Goal: Transaction & Acquisition: Book appointment/travel/reservation

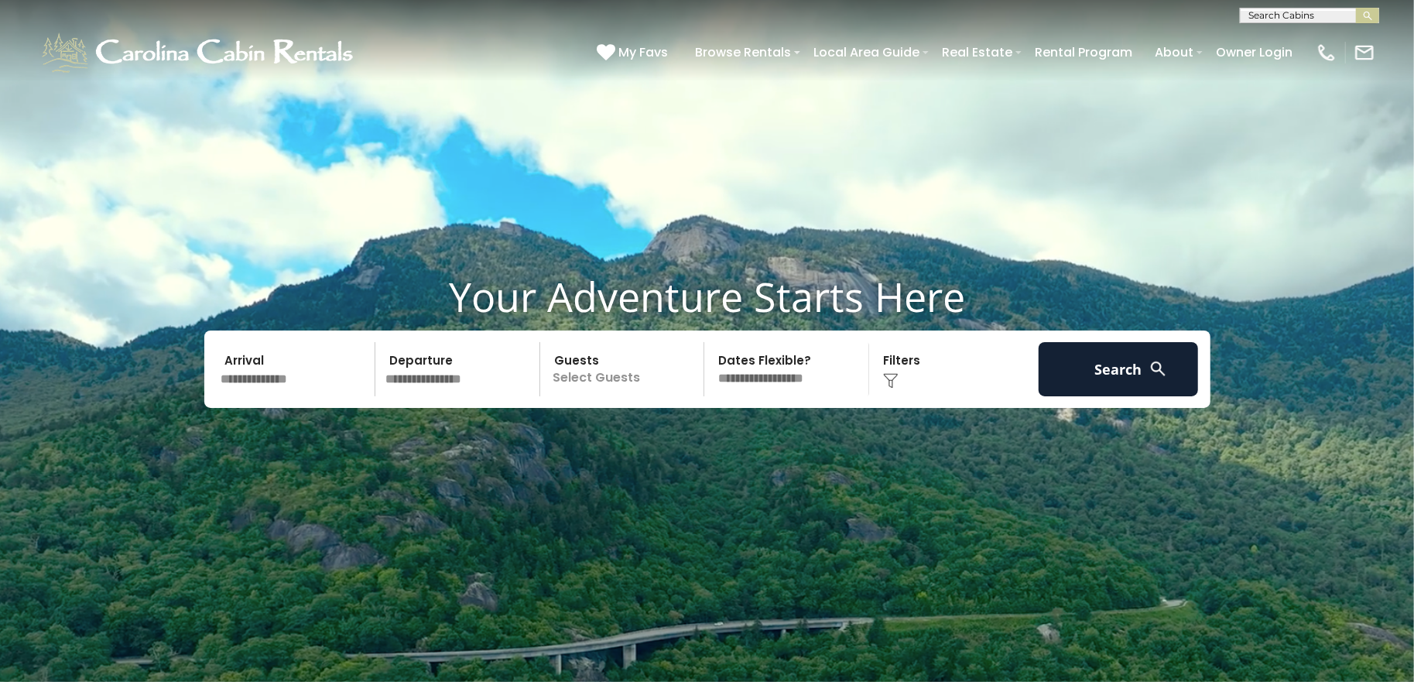
click at [609, 378] on p "Select Guests" at bounding box center [624, 369] width 159 height 54
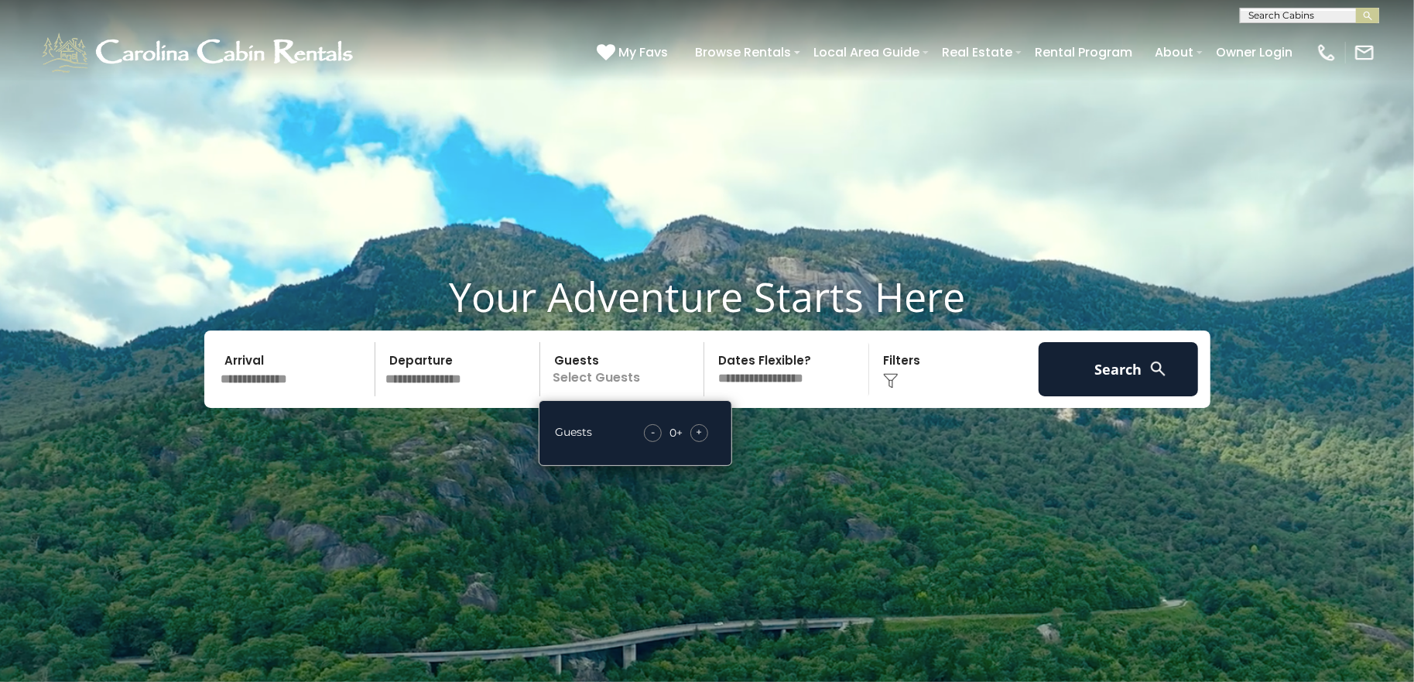
click at [700, 425] on span "+" at bounding box center [699, 431] width 6 height 15
click at [456, 380] on input "text" at bounding box center [460, 369] width 160 height 54
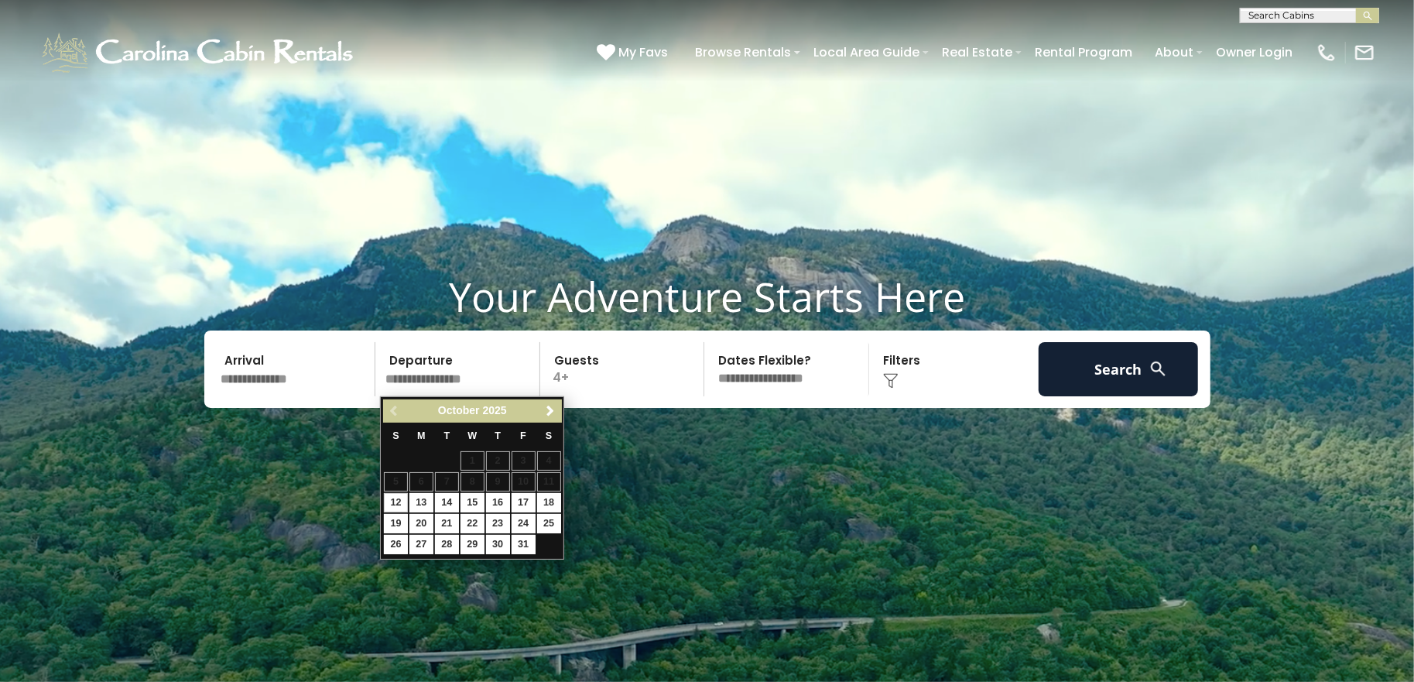
click at [472, 404] on span "October" at bounding box center [459, 410] width 42 height 12
click at [551, 410] on span "Next" at bounding box center [550, 411] width 12 height 12
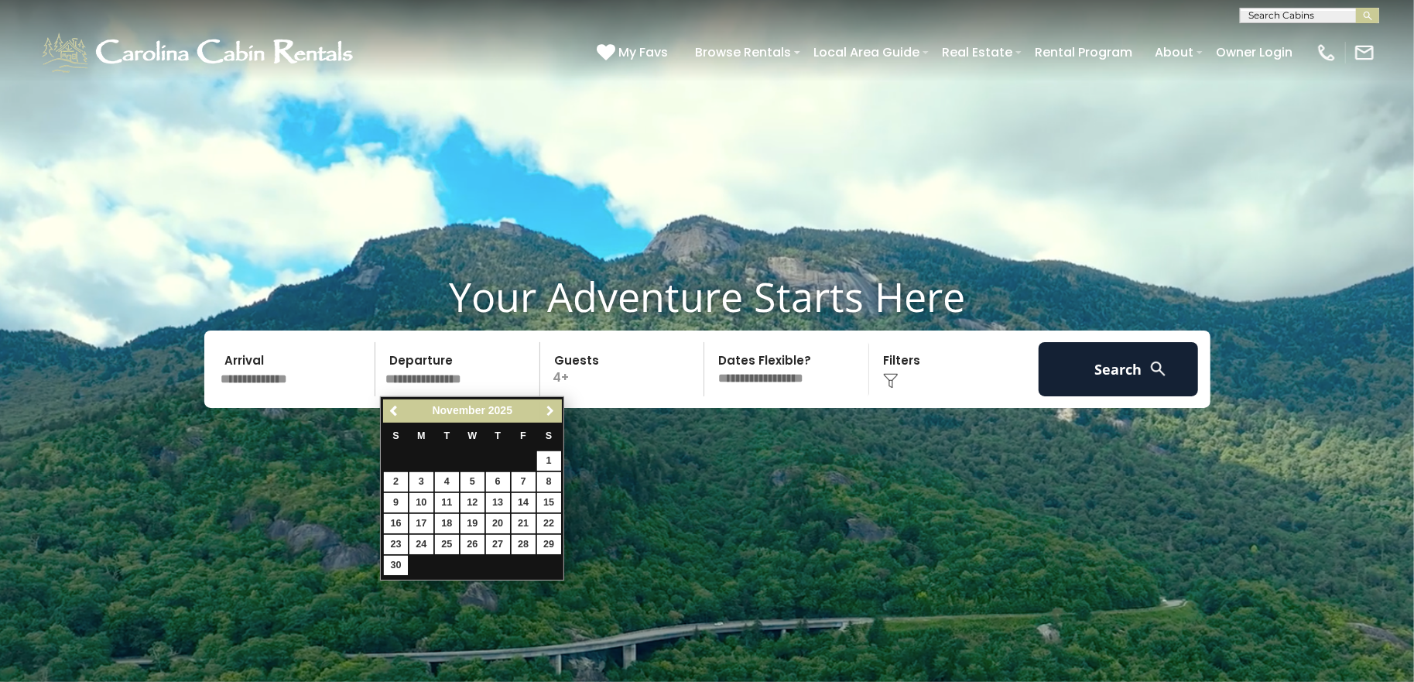
click at [551, 410] on span "Next" at bounding box center [550, 411] width 12 height 12
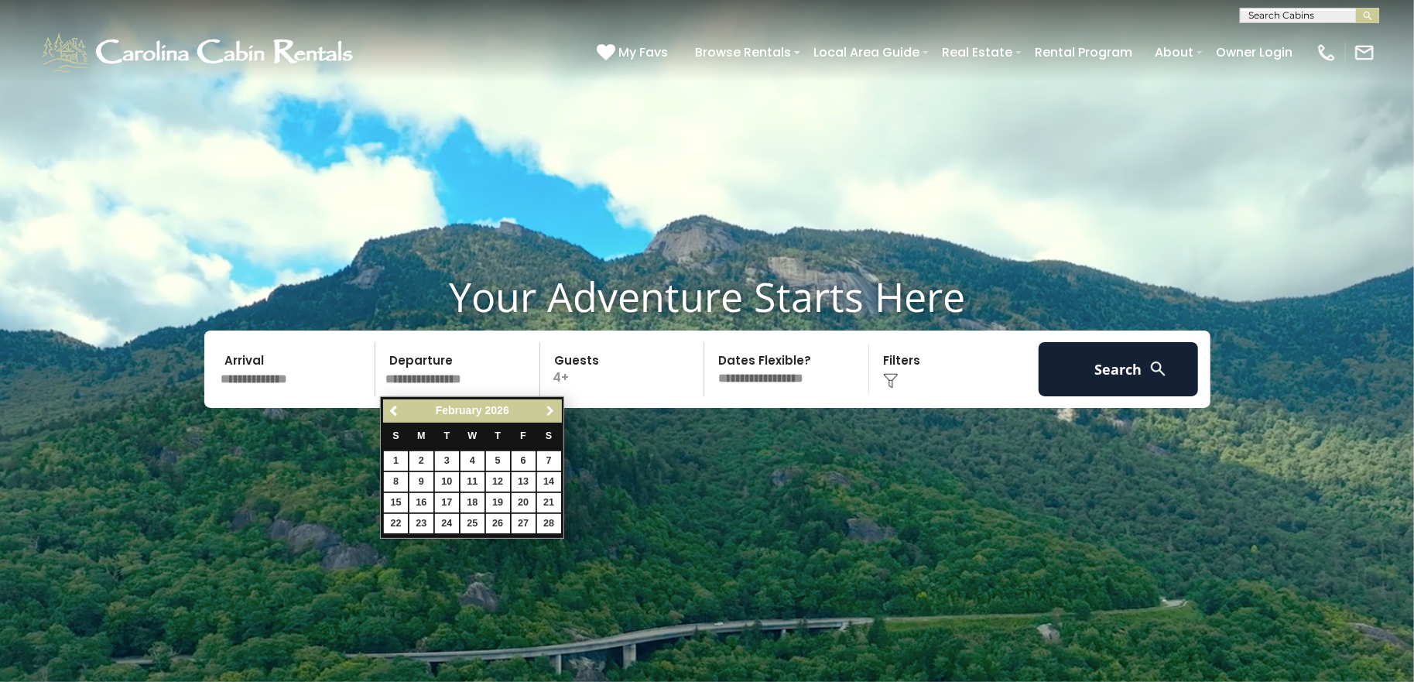
click at [551, 410] on span "Next" at bounding box center [550, 411] width 12 height 12
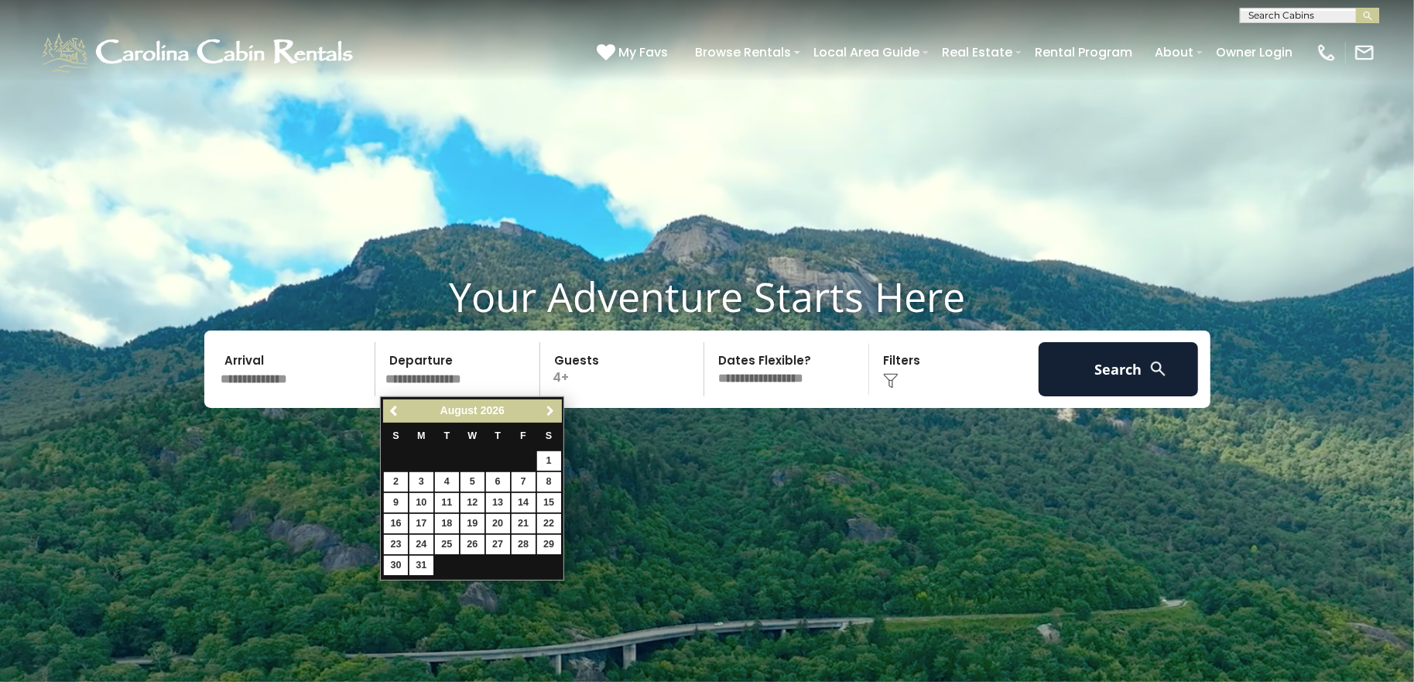
click at [551, 410] on span "Next" at bounding box center [550, 411] width 12 height 12
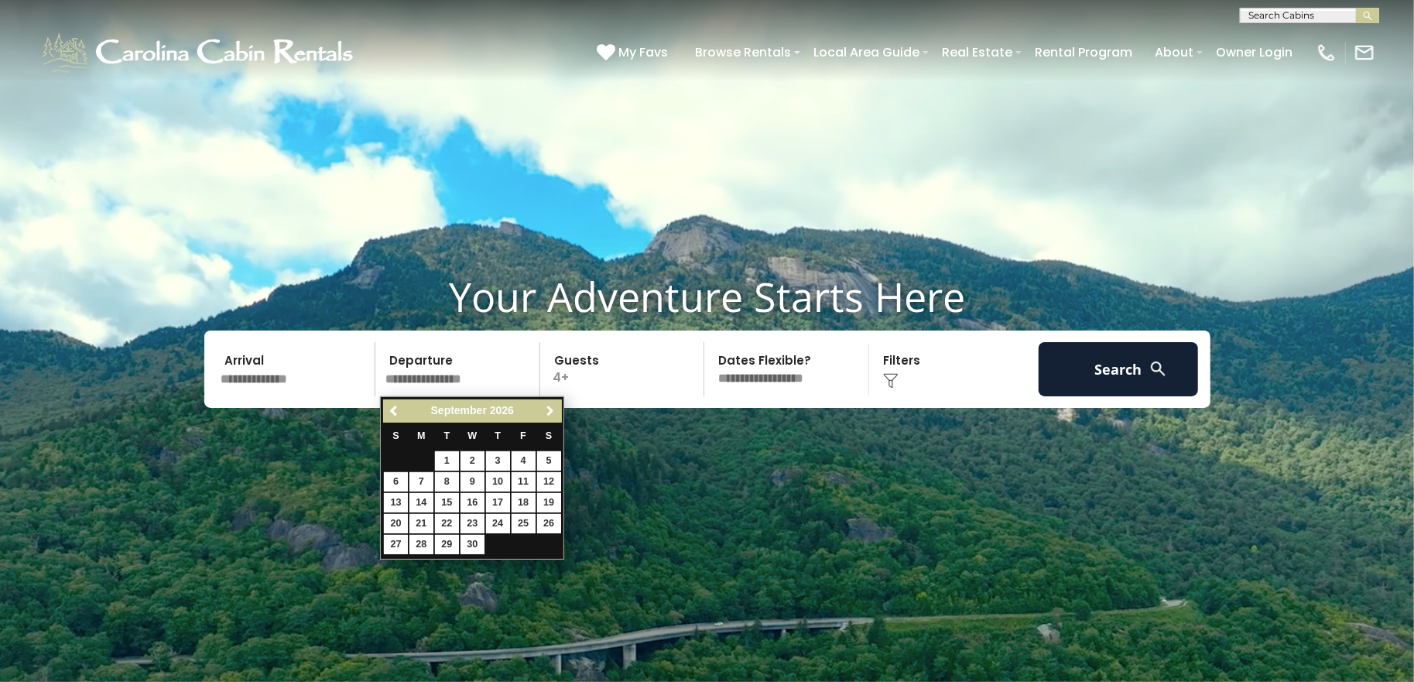
click at [551, 410] on span "Next" at bounding box center [550, 411] width 12 height 12
click at [546, 479] on link "10" at bounding box center [549, 481] width 24 height 19
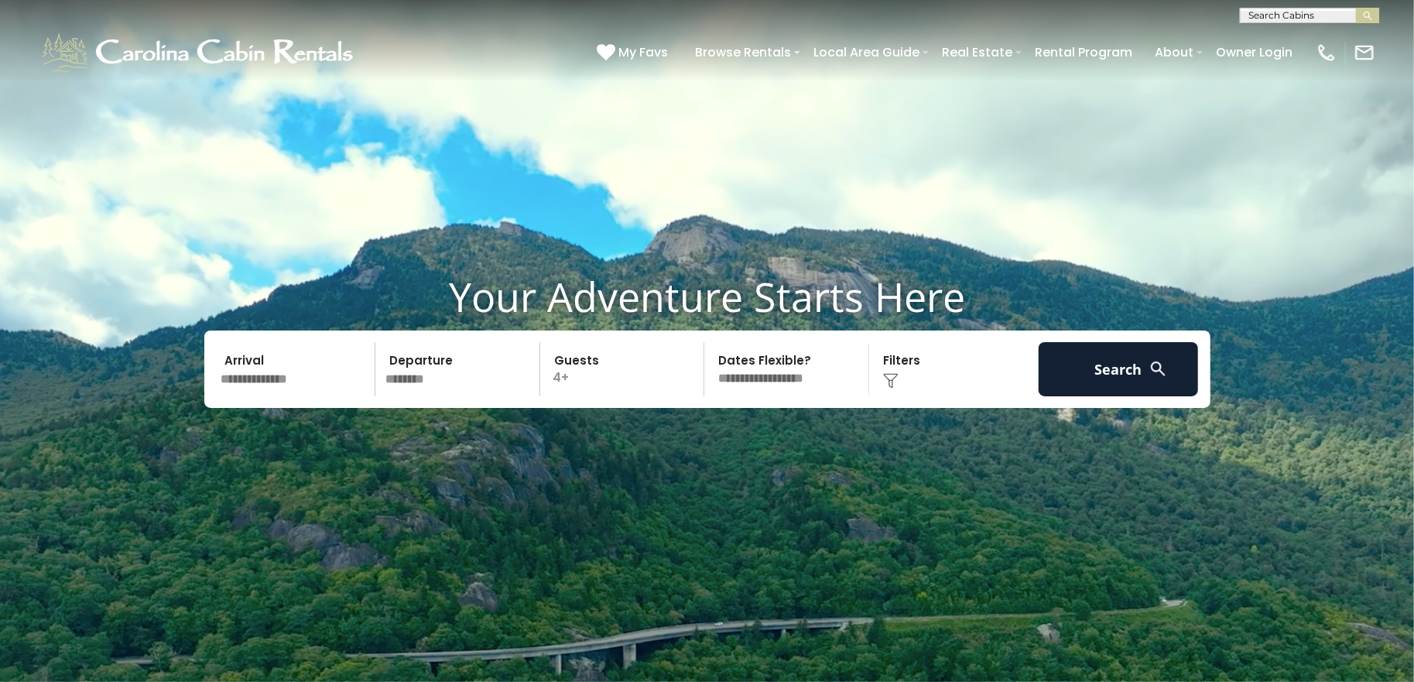
click at [426, 378] on input "********" at bounding box center [460, 369] width 160 height 54
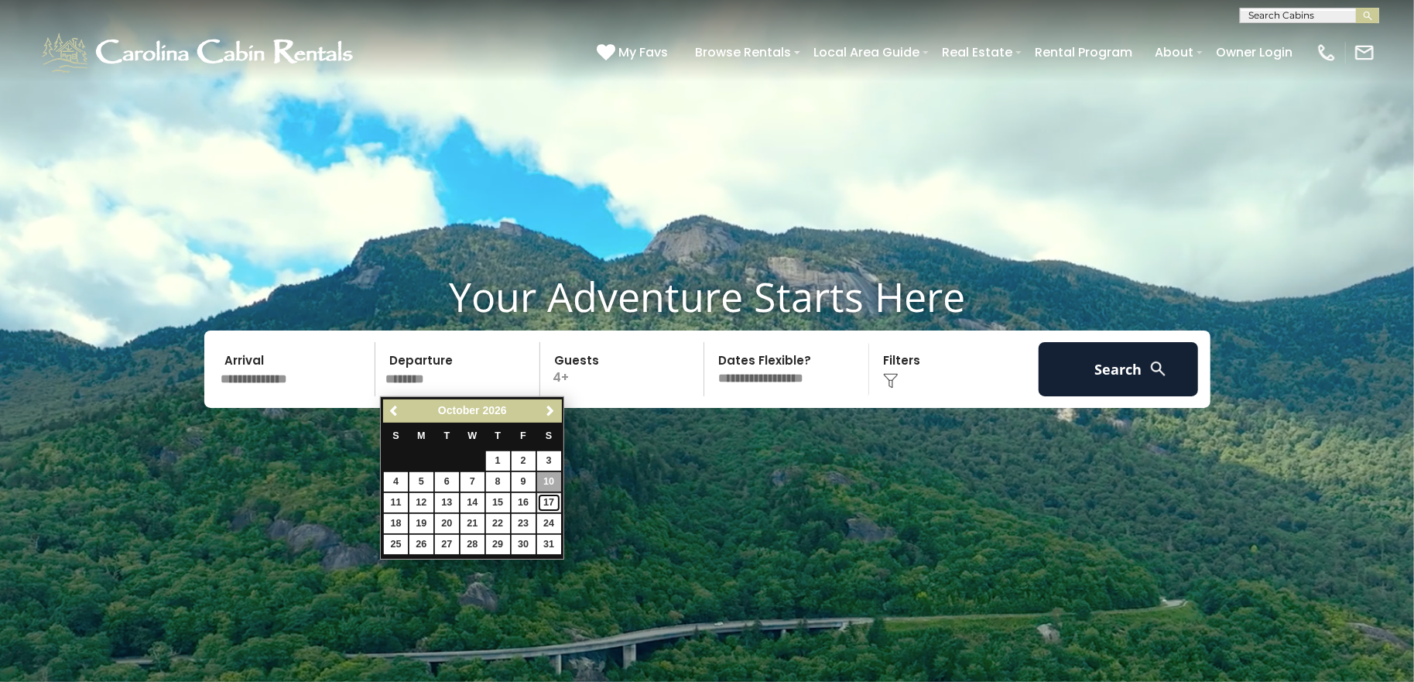
click at [545, 499] on link "17" at bounding box center [549, 502] width 24 height 19
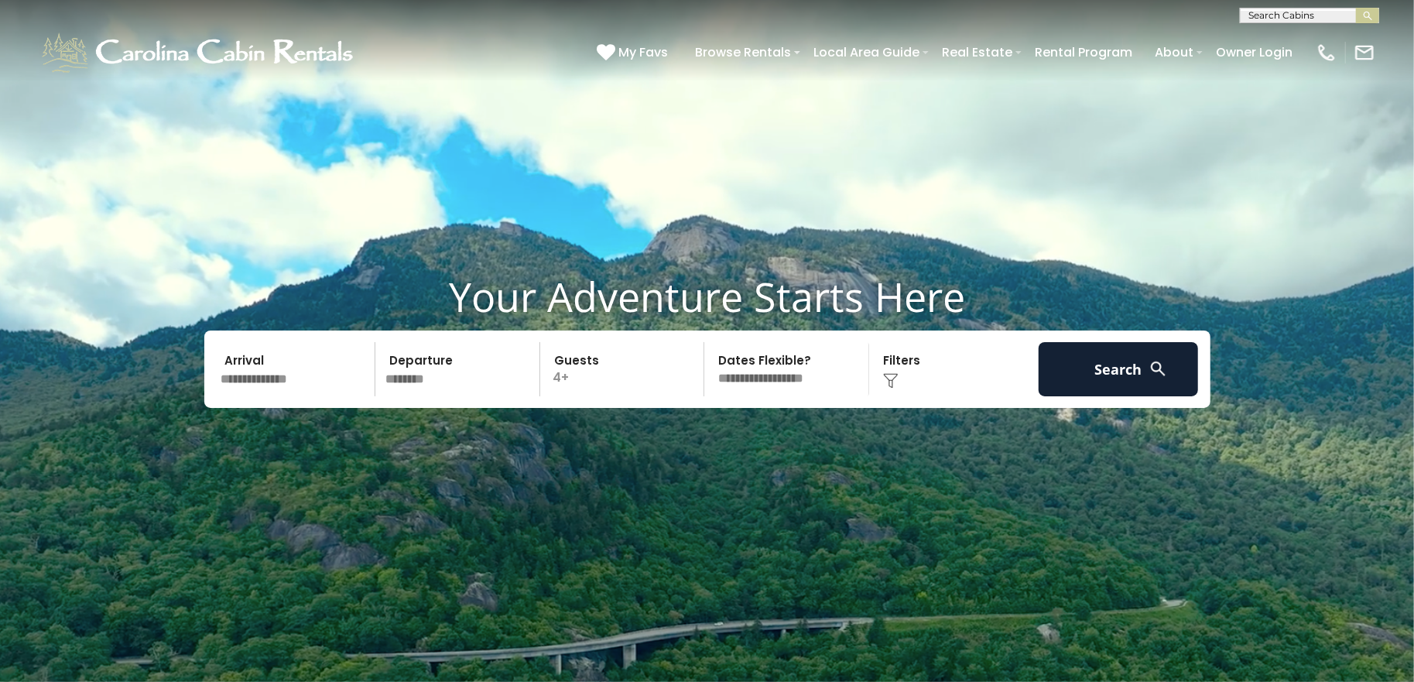
click at [436, 378] on input "********" at bounding box center [460, 369] width 160 height 54
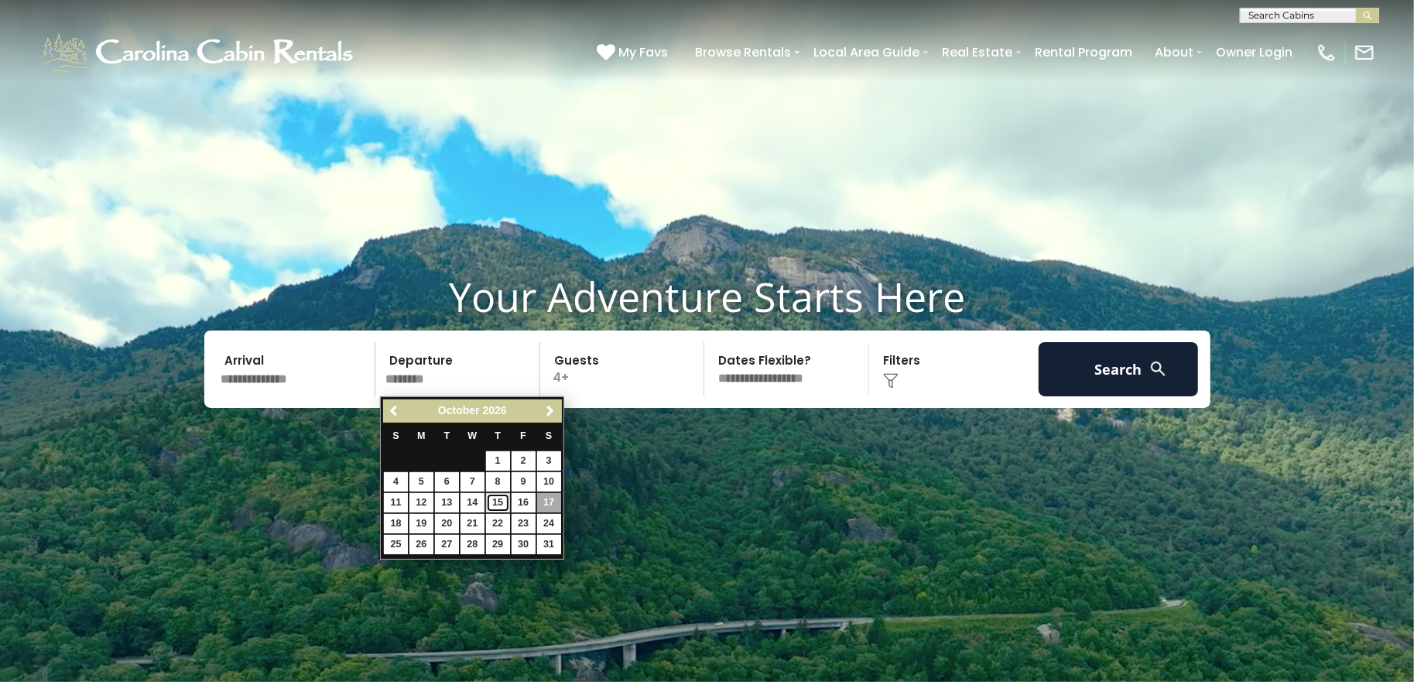
click at [501, 499] on link "15" at bounding box center [498, 502] width 24 height 19
type input "********"
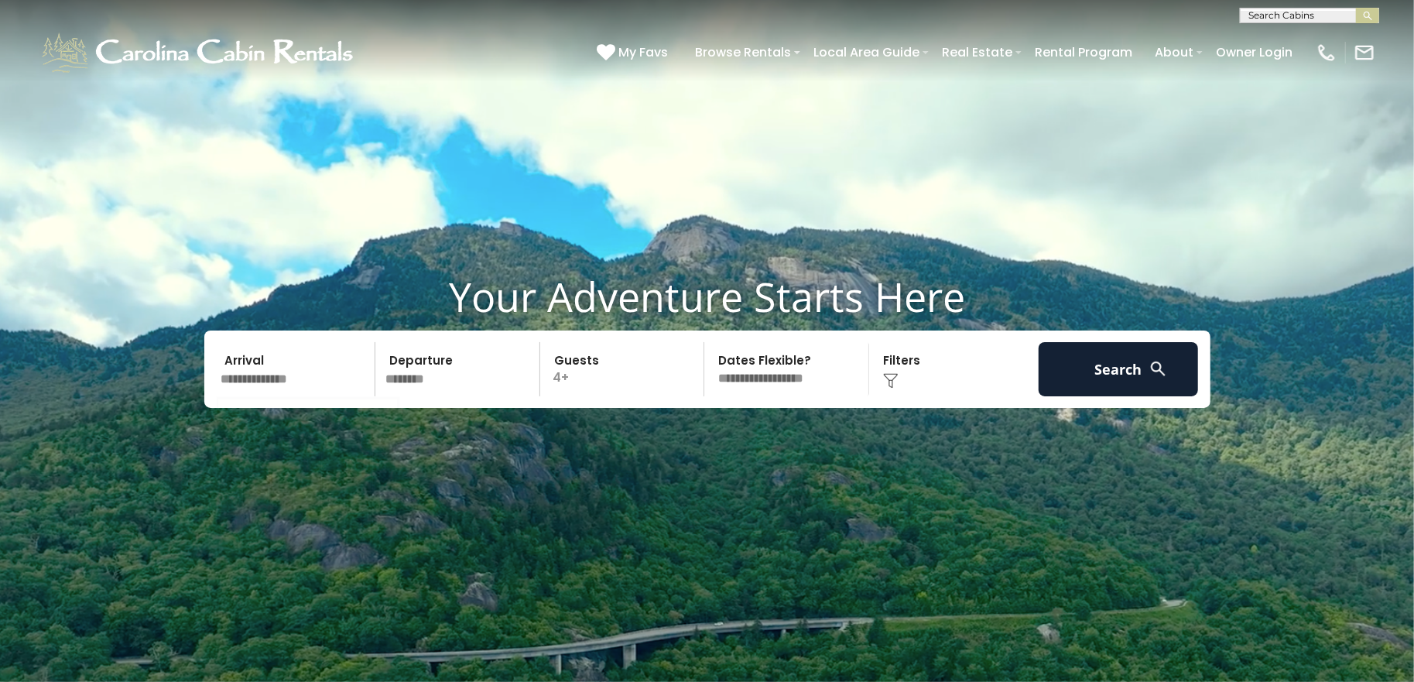
click at [303, 378] on input "text" at bounding box center [296, 369] width 160 height 54
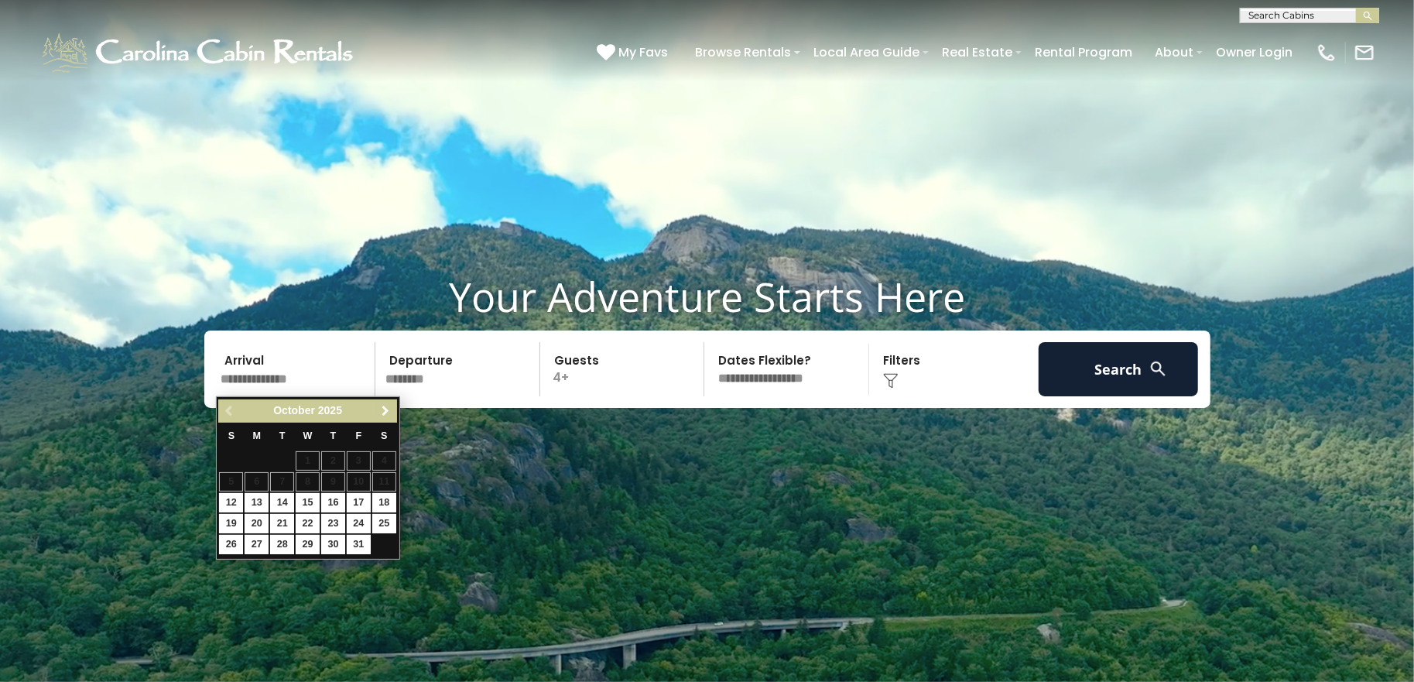
click at [388, 412] on span "Next" at bounding box center [385, 411] width 12 height 12
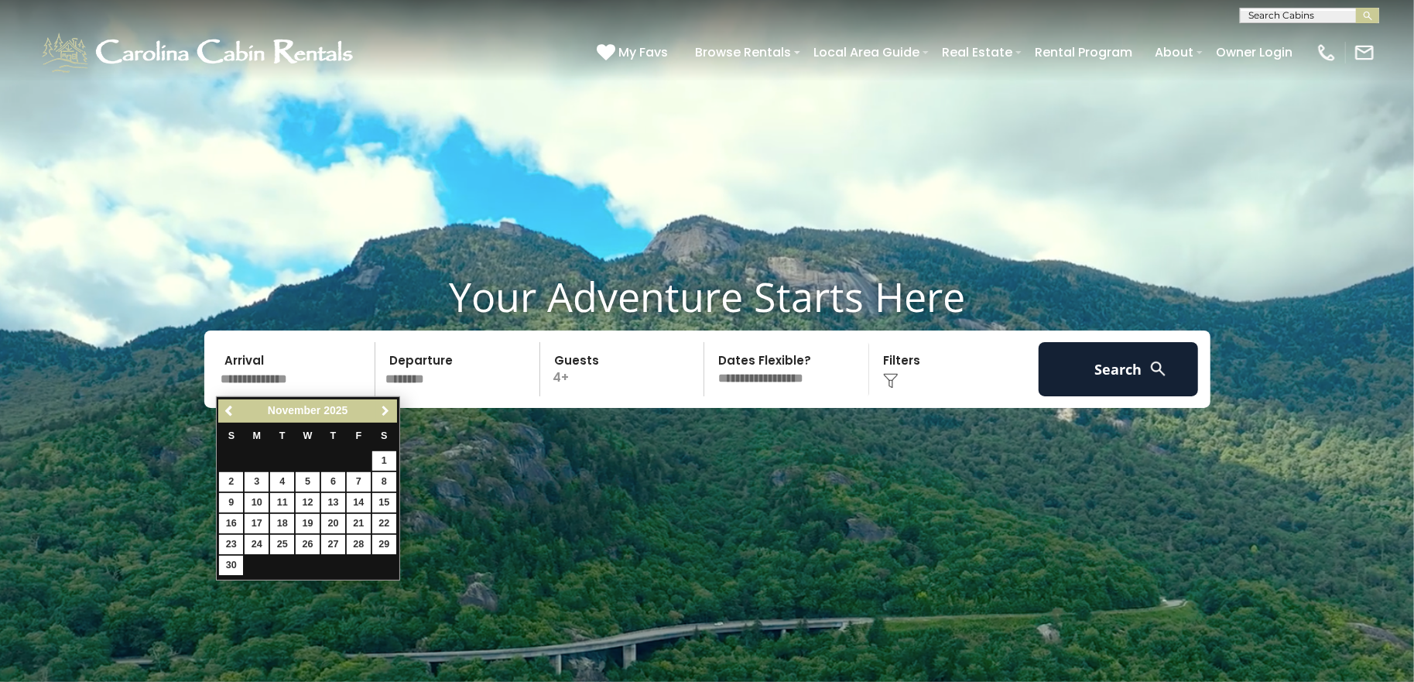
click at [388, 412] on span "Next" at bounding box center [385, 411] width 12 height 12
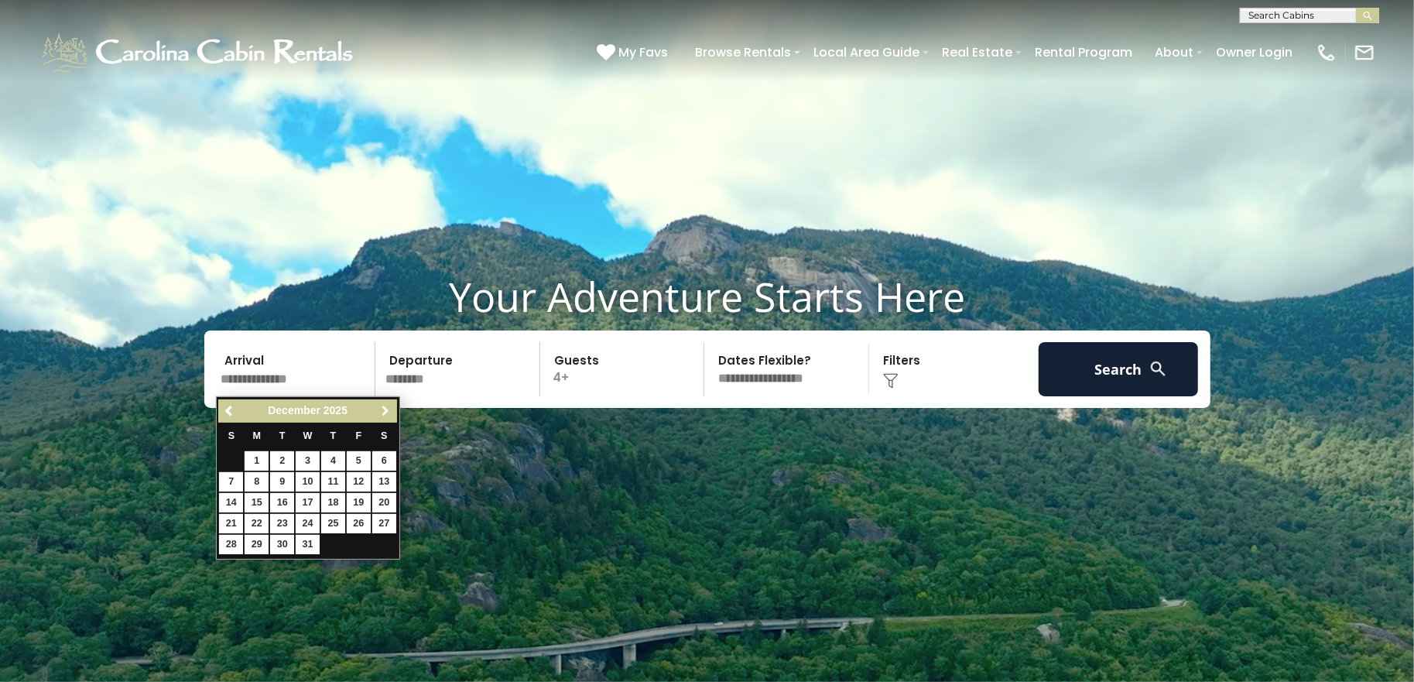
click at [388, 412] on span "Next" at bounding box center [385, 411] width 12 height 12
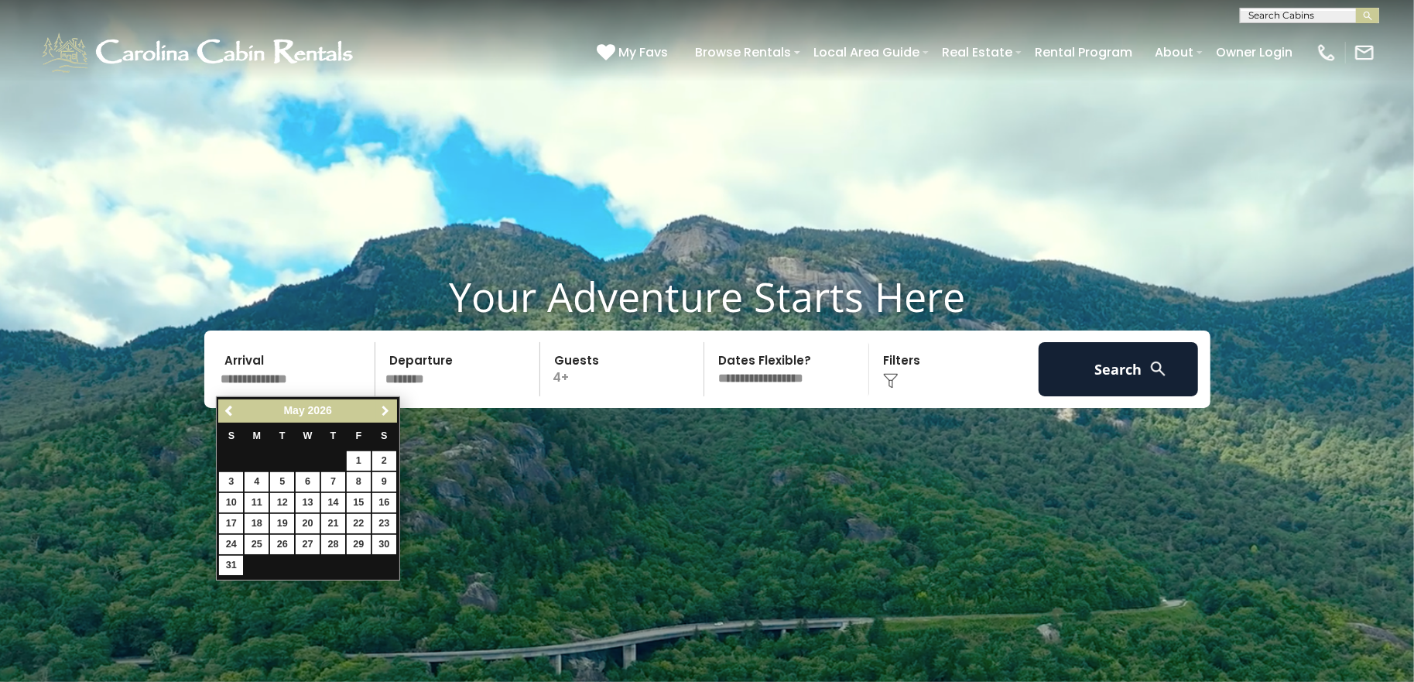
click at [388, 412] on span "Next" at bounding box center [385, 411] width 12 height 12
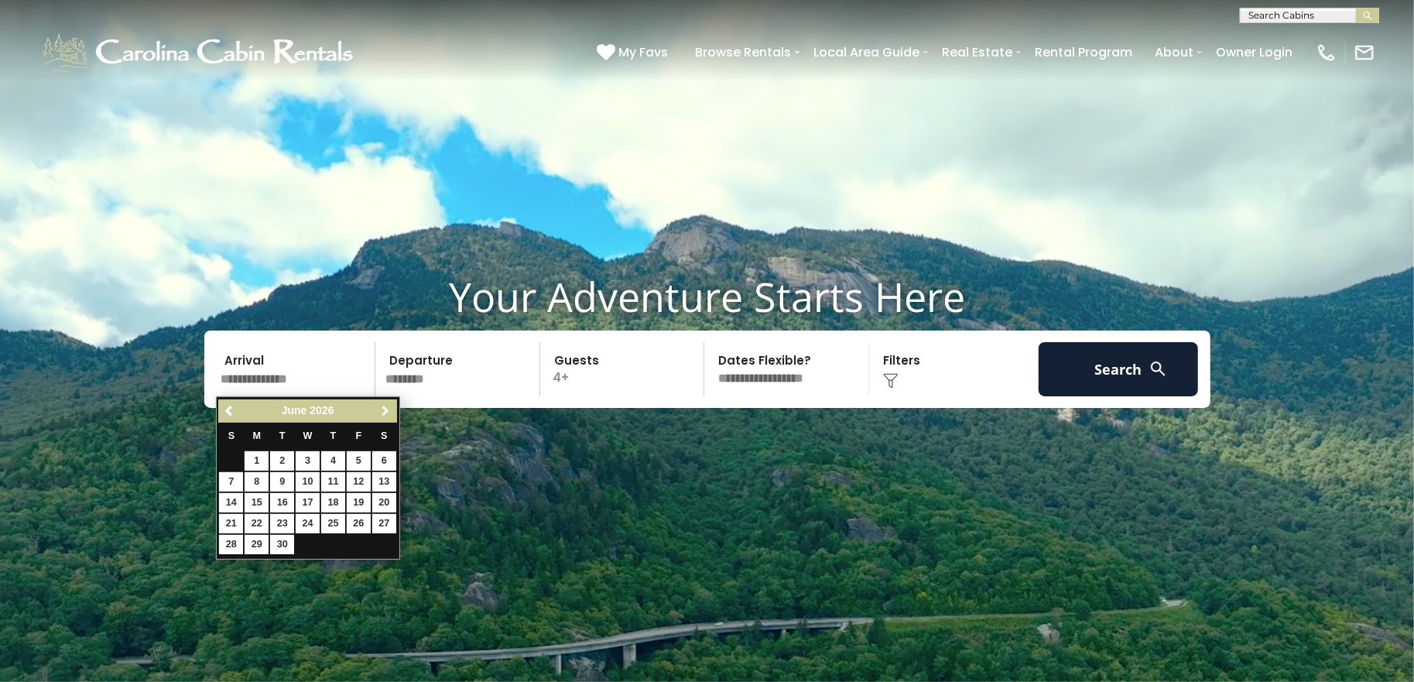
click at [388, 412] on span "Next" at bounding box center [385, 411] width 12 height 12
click at [380, 476] on link "10" at bounding box center [384, 481] width 24 height 19
type input "********"
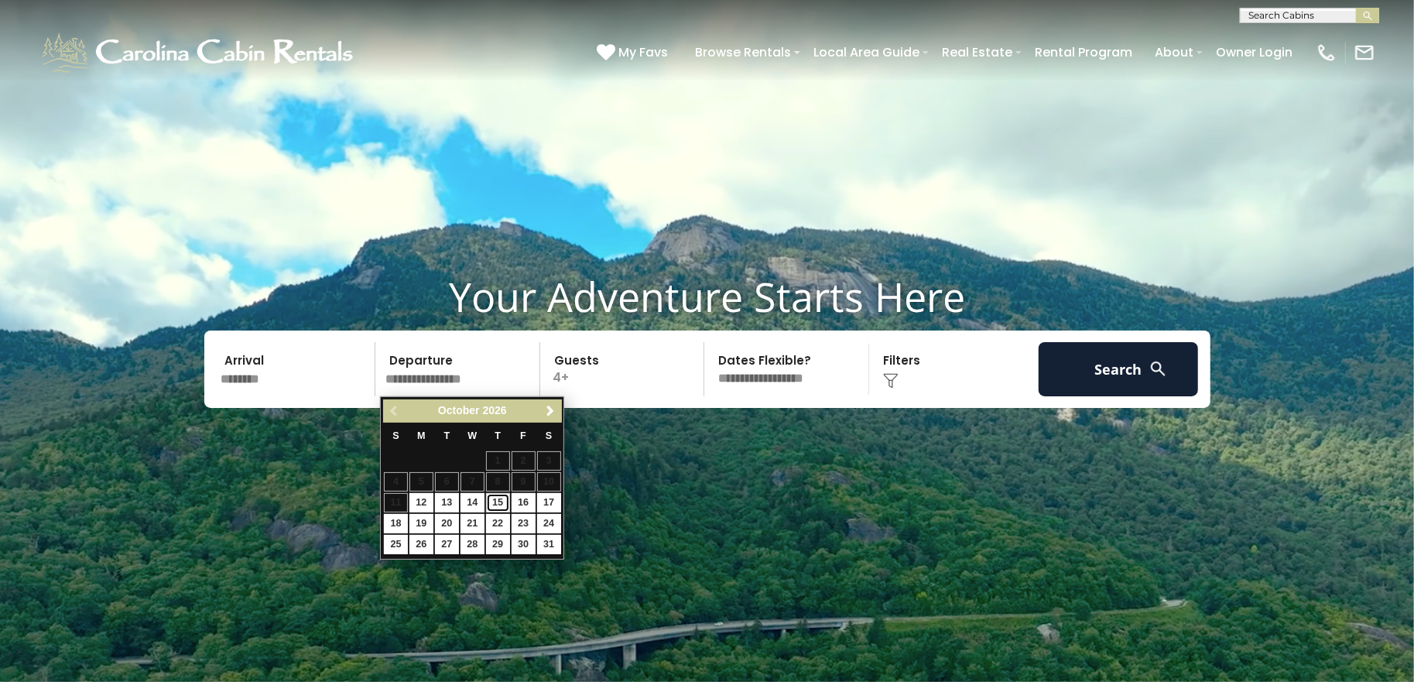
click at [496, 499] on link "15" at bounding box center [498, 502] width 24 height 19
type input "********"
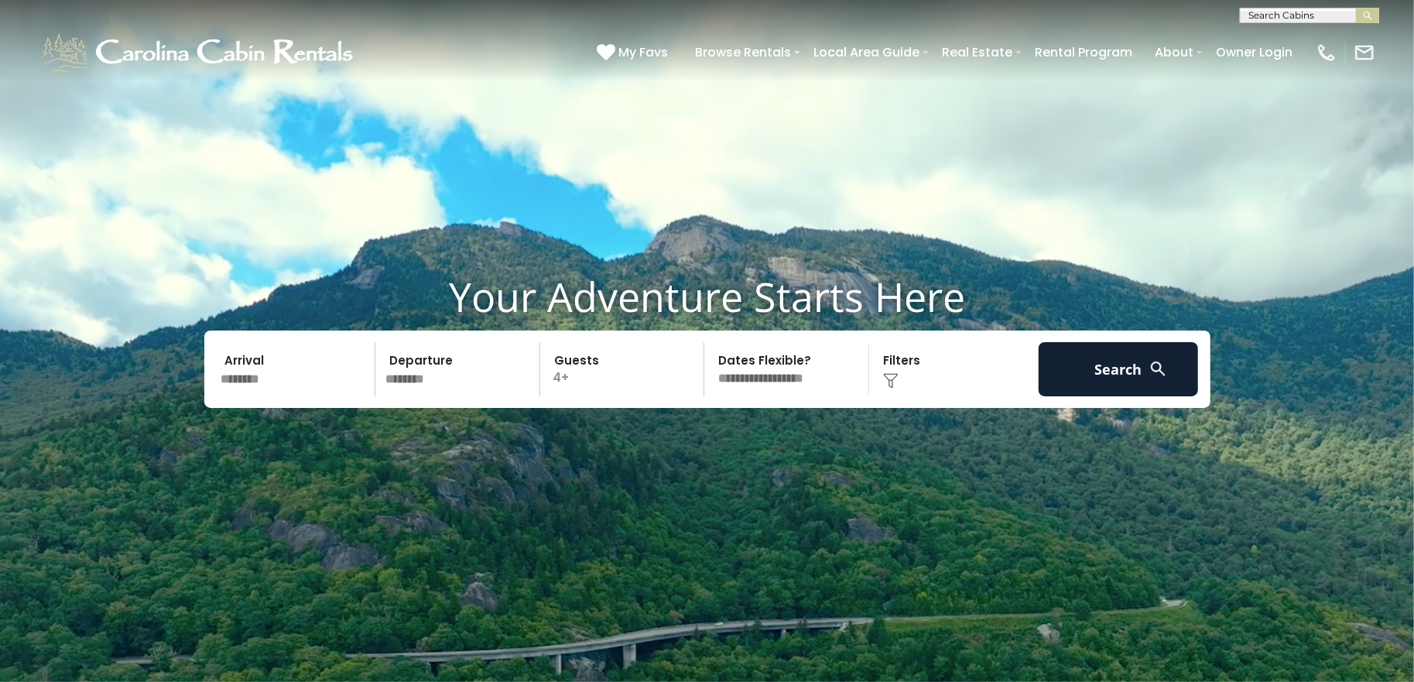
click at [746, 364] on select "**********" at bounding box center [788, 369] width 159 height 54
click at [1063, 377] on button "Search" at bounding box center [1118, 369] width 160 height 54
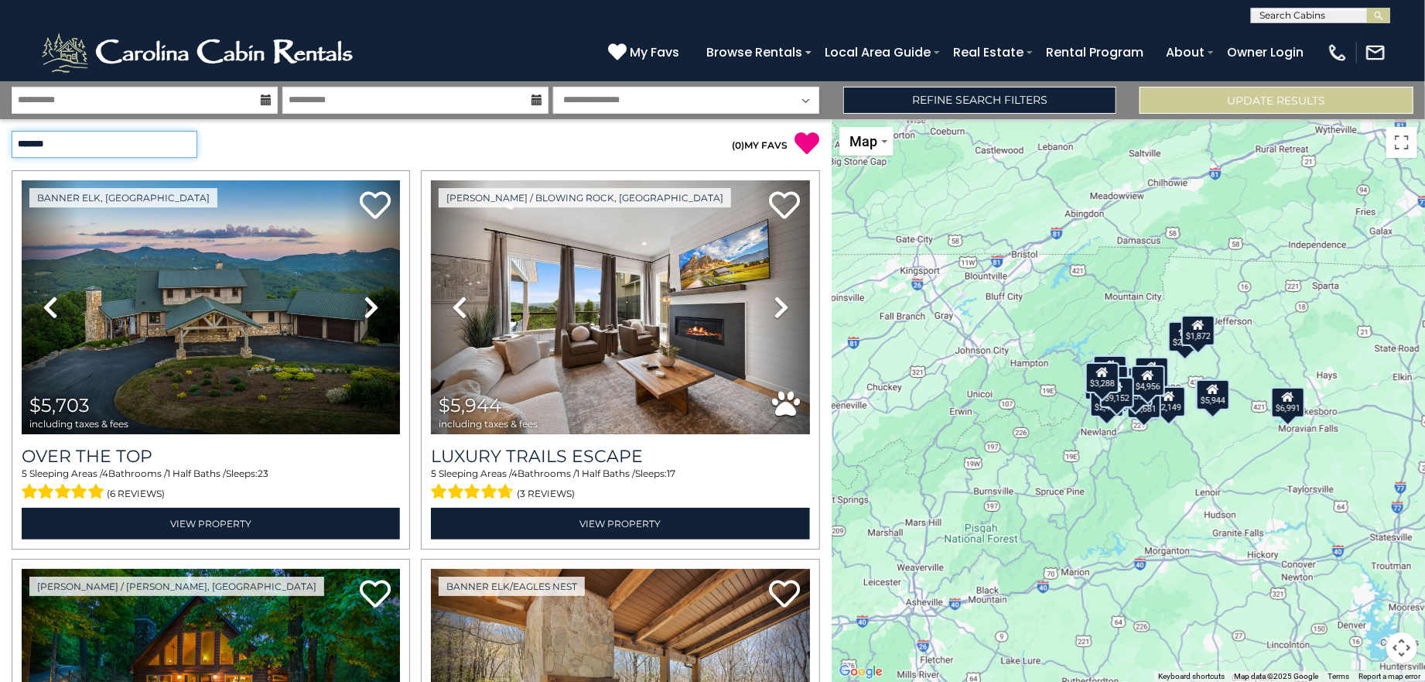
click at [184, 140] on select "**********" at bounding box center [105, 144] width 186 height 27
select select "**********"
click at [12, 131] on select "**********" at bounding box center [105, 144] width 186 height 27
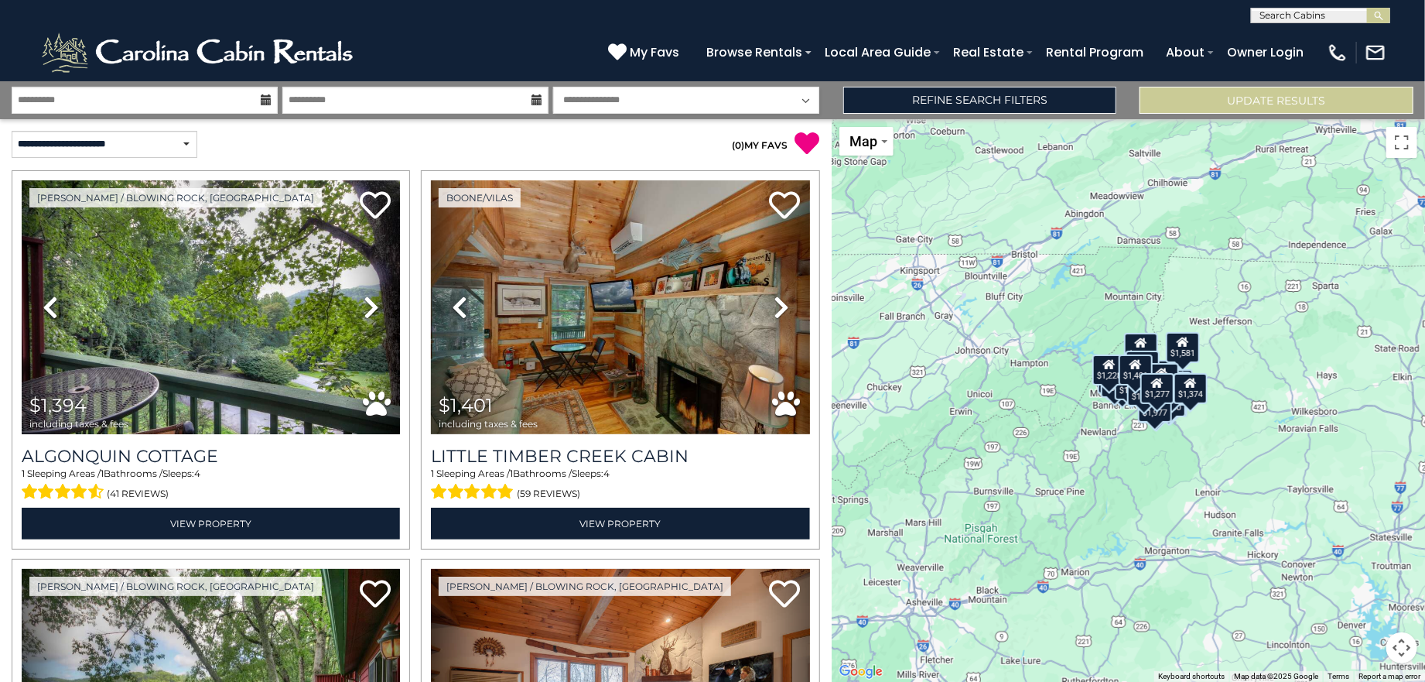
click at [143, 7] on div "**********" at bounding box center [712, 11] width 1425 height 23
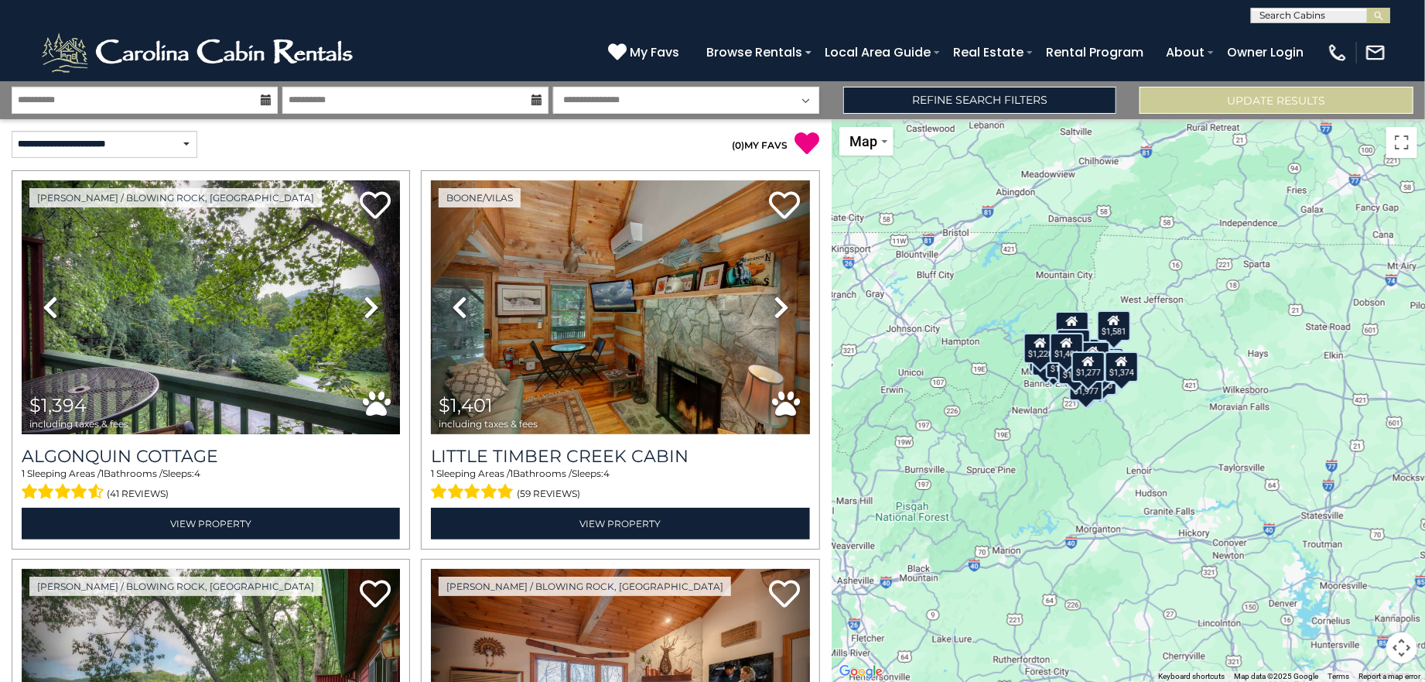
drag, startPoint x: 1206, startPoint y: 429, endPoint x: 1138, endPoint y: 408, distance: 70.7
click at [1089, 374] on div "$1,277" at bounding box center [1093, 366] width 34 height 31
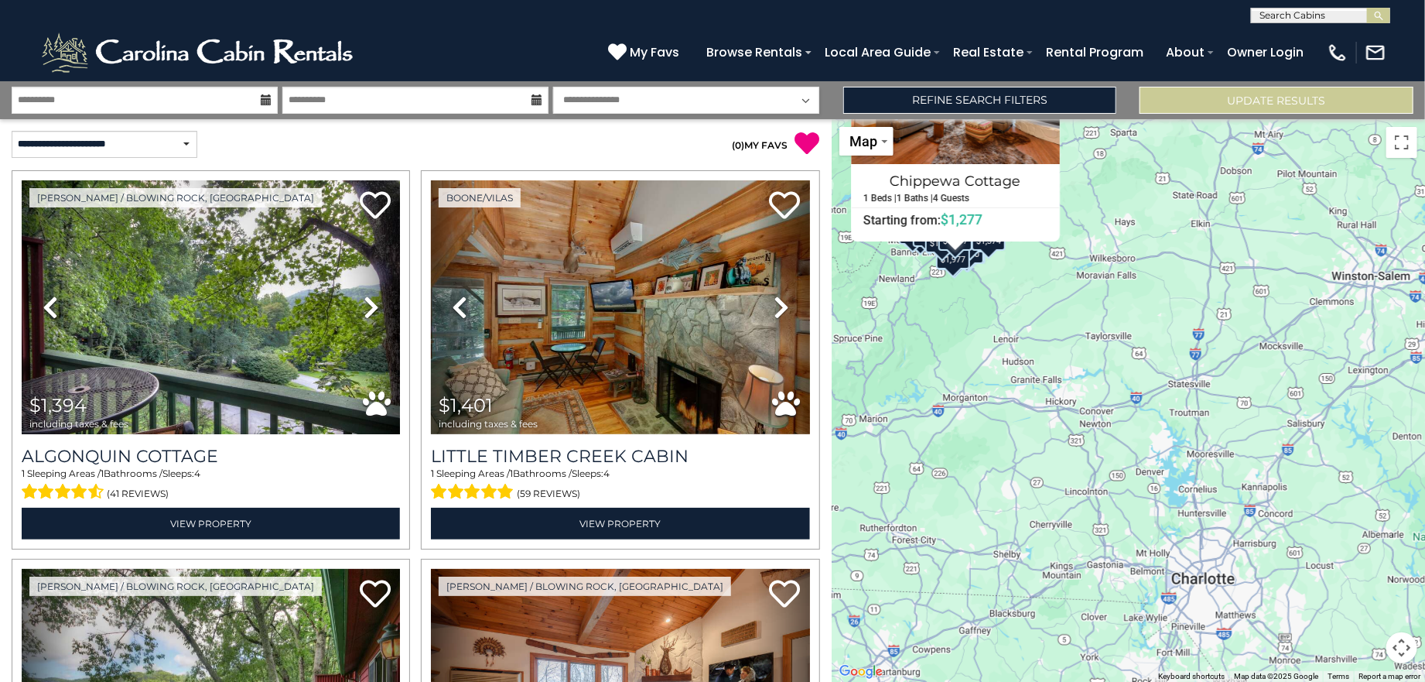
drag, startPoint x: 1233, startPoint y: 457, endPoint x: 1103, endPoint y: 320, distance: 188.3
click at [1103, 320] on div "$1,394 $1,401 $1,241 $1,277 $814 $2,149 $1,651 $1,893 $2,079 $2,073 $1,643 $2,0…" at bounding box center [1129, 400] width 594 height 563
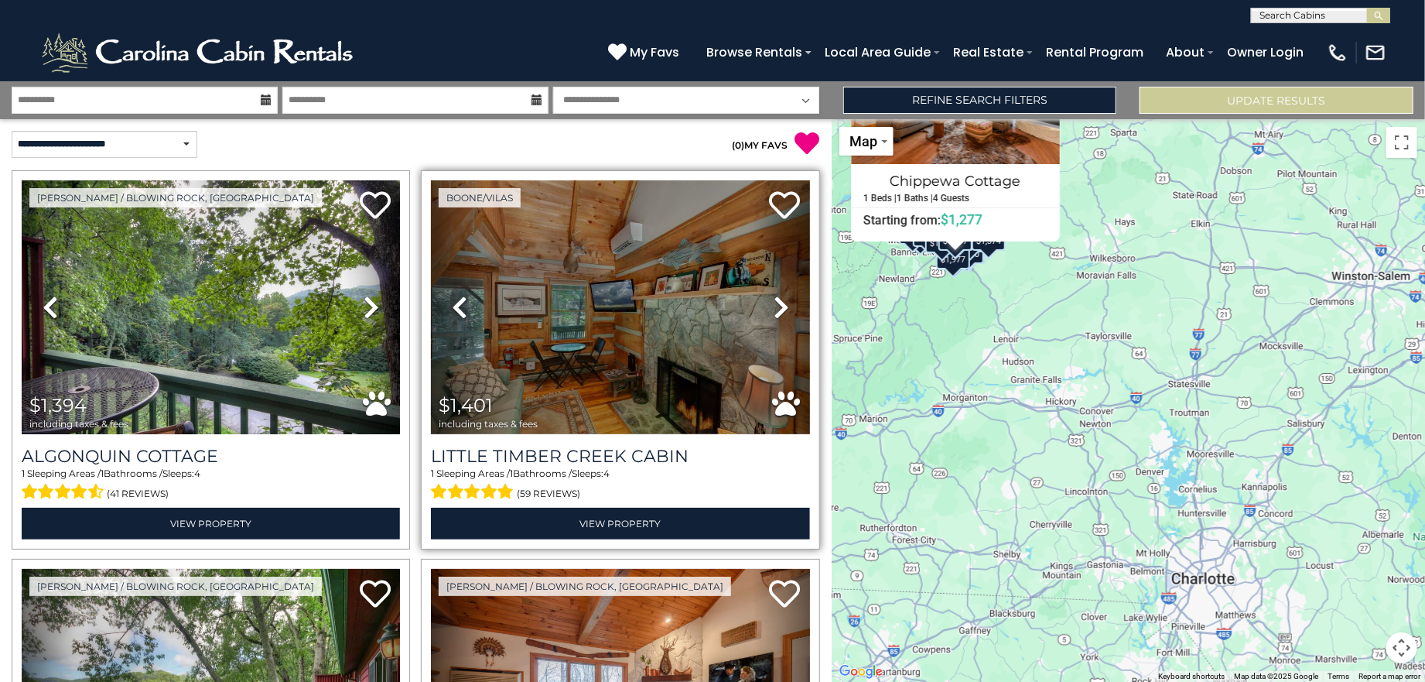
click at [774, 302] on icon at bounding box center [781, 307] width 15 height 25
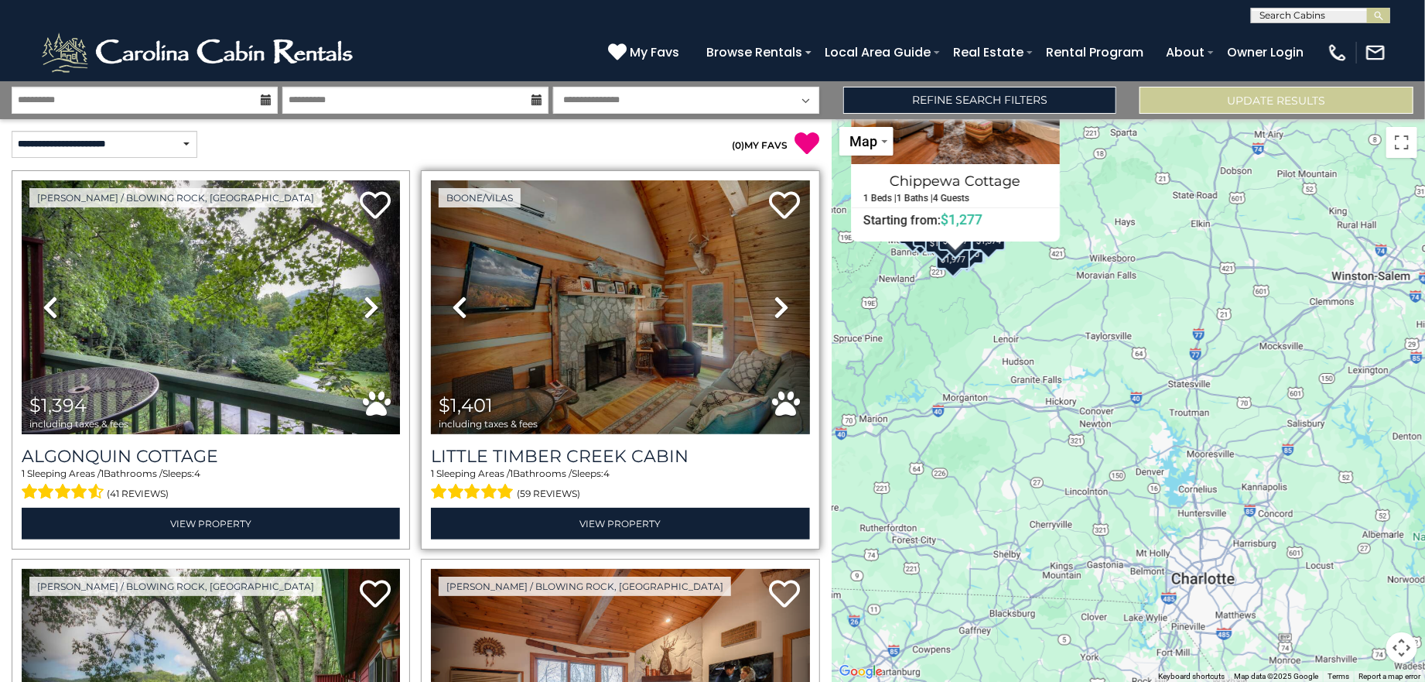
click at [774, 302] on icon at bounding box center [781, 307] width 15 height 25
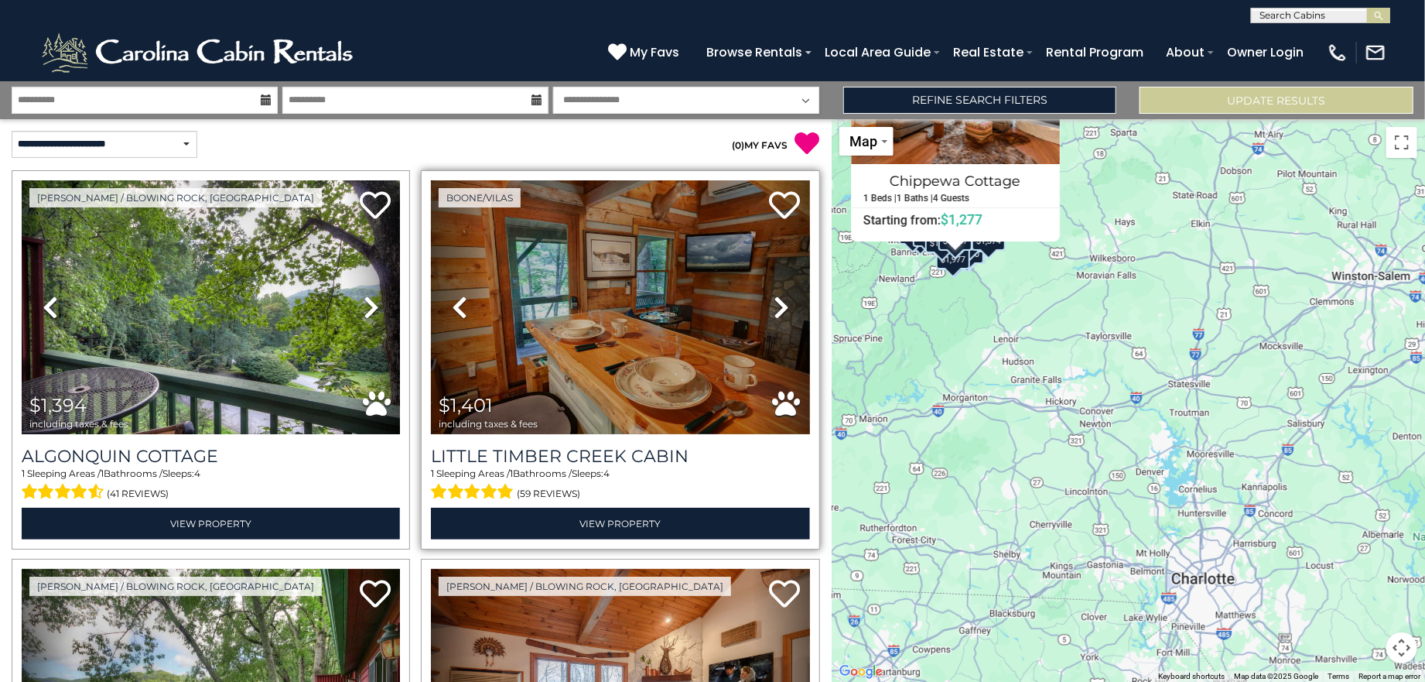
click at [774, 302] on icon at bounding box center [781, 307] width 15 height 25
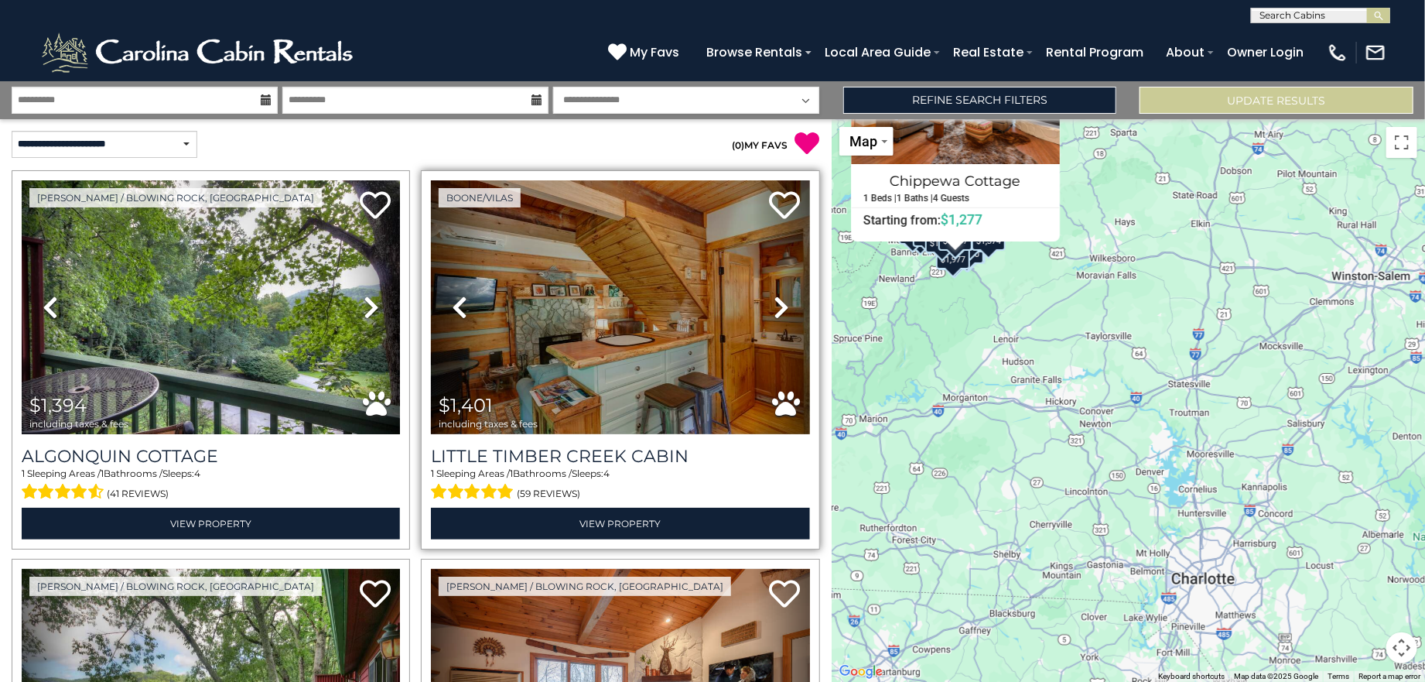
click at [774, 302] on icon at bounding box center [781, 307] width 15 height 25
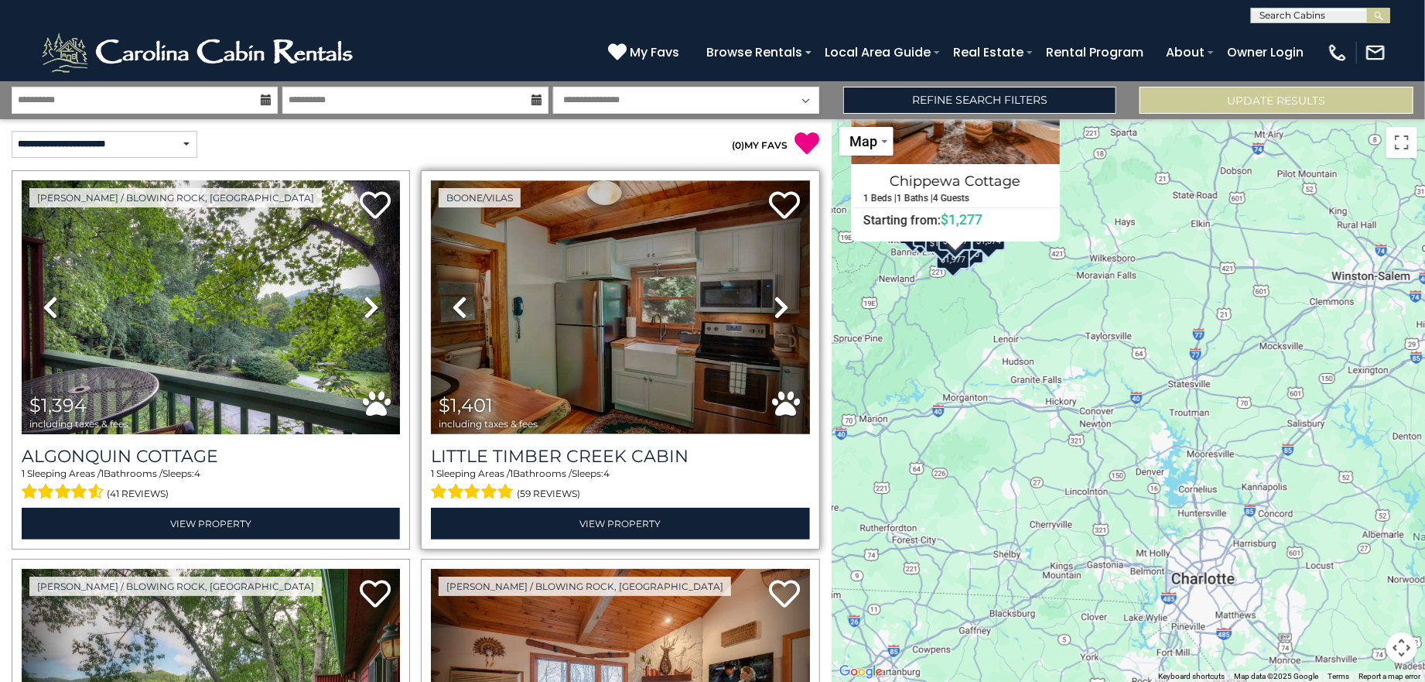
click at [774, 302] on icon at bounding box center [781, 307] width 15 height 25
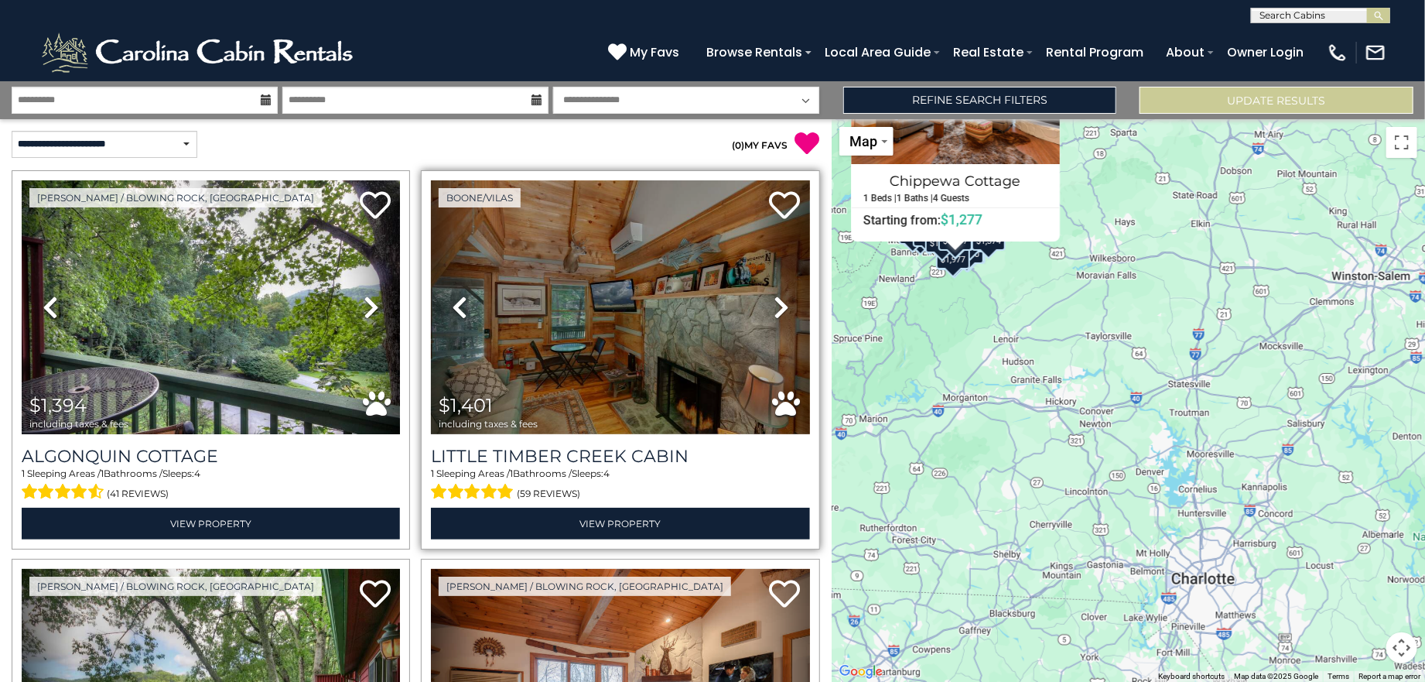
click at [774, 302] on icon at bounding box center [781, 307] width 15 height 25
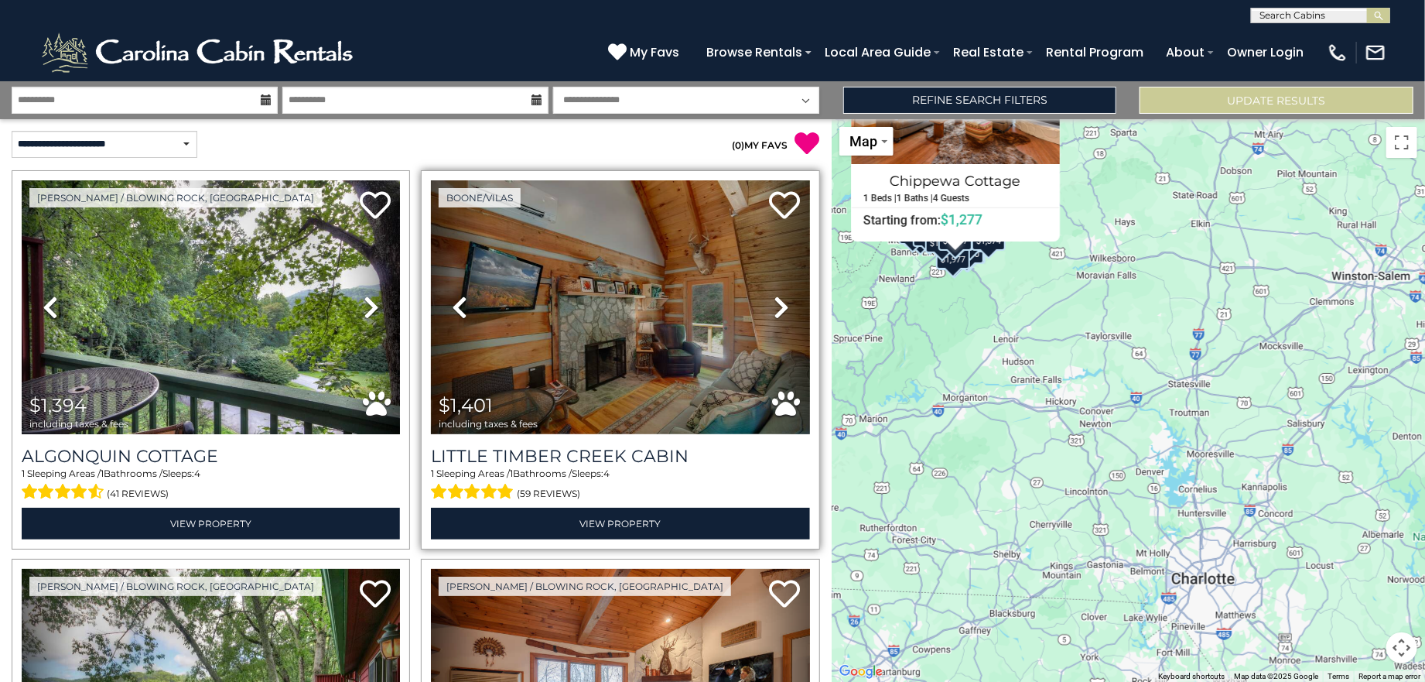
click at [774, 302] on icon at bounding box center [781, 307] width 15 height 25
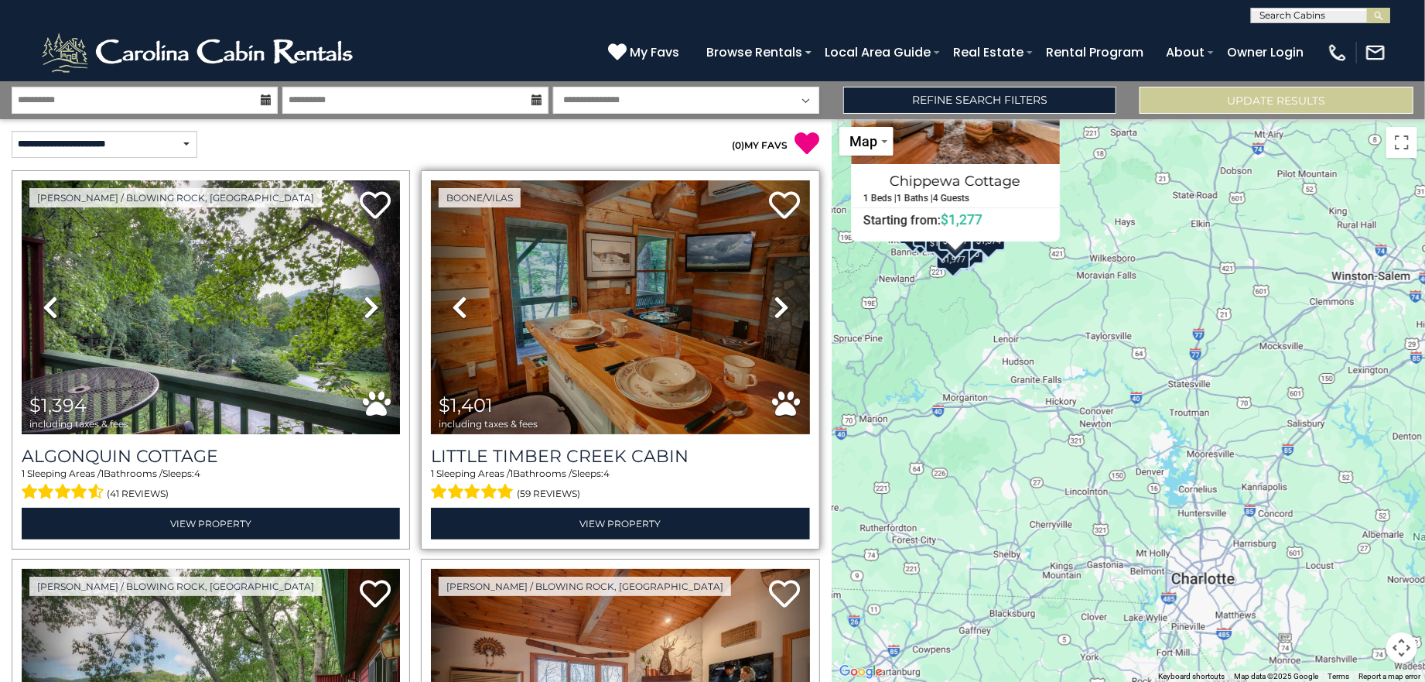
click at [774, 302] on icon at bounding box center [781, 307] width 15 height 25
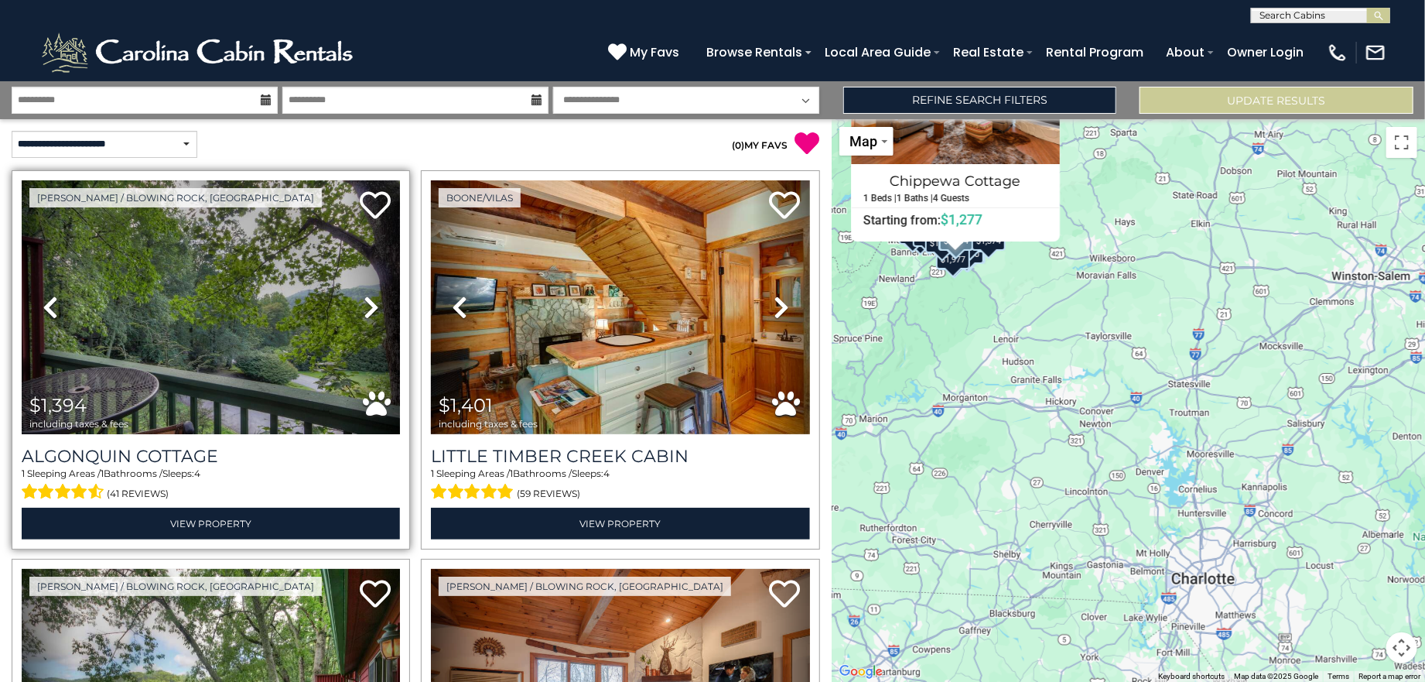
click at [367, 303] on icon at bounding box center [371, 307] width 15 height 25
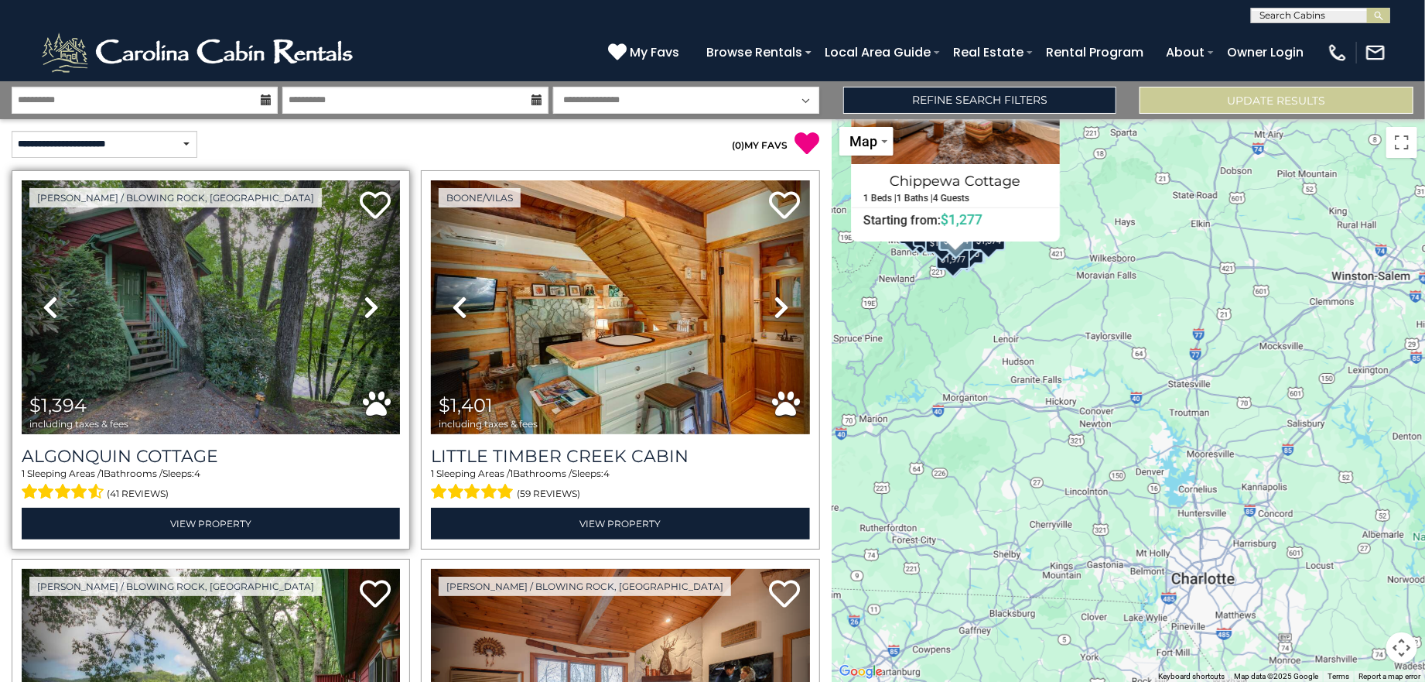
click at [367, 303] on icon at bounding box center [371, 307] width 15 height 25
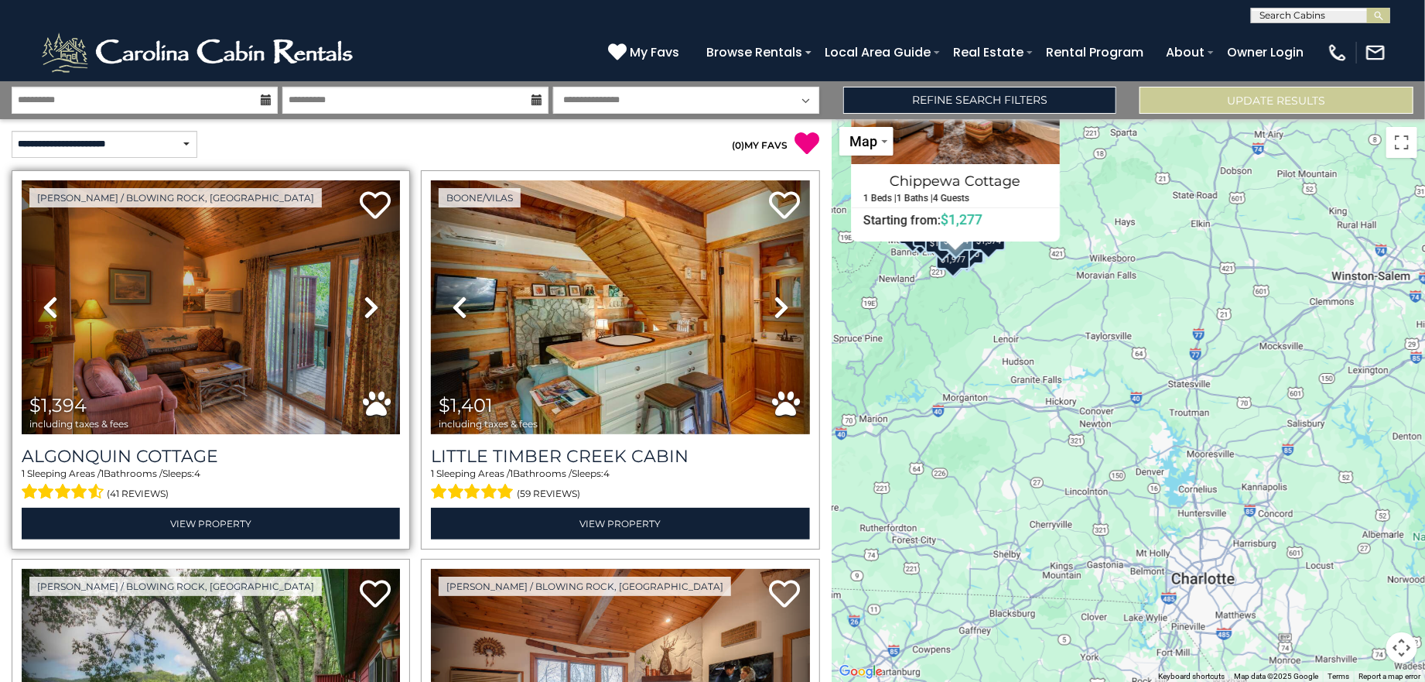
click at [367, 303] on icon at bounding box center [371, 307] width 15 height 25
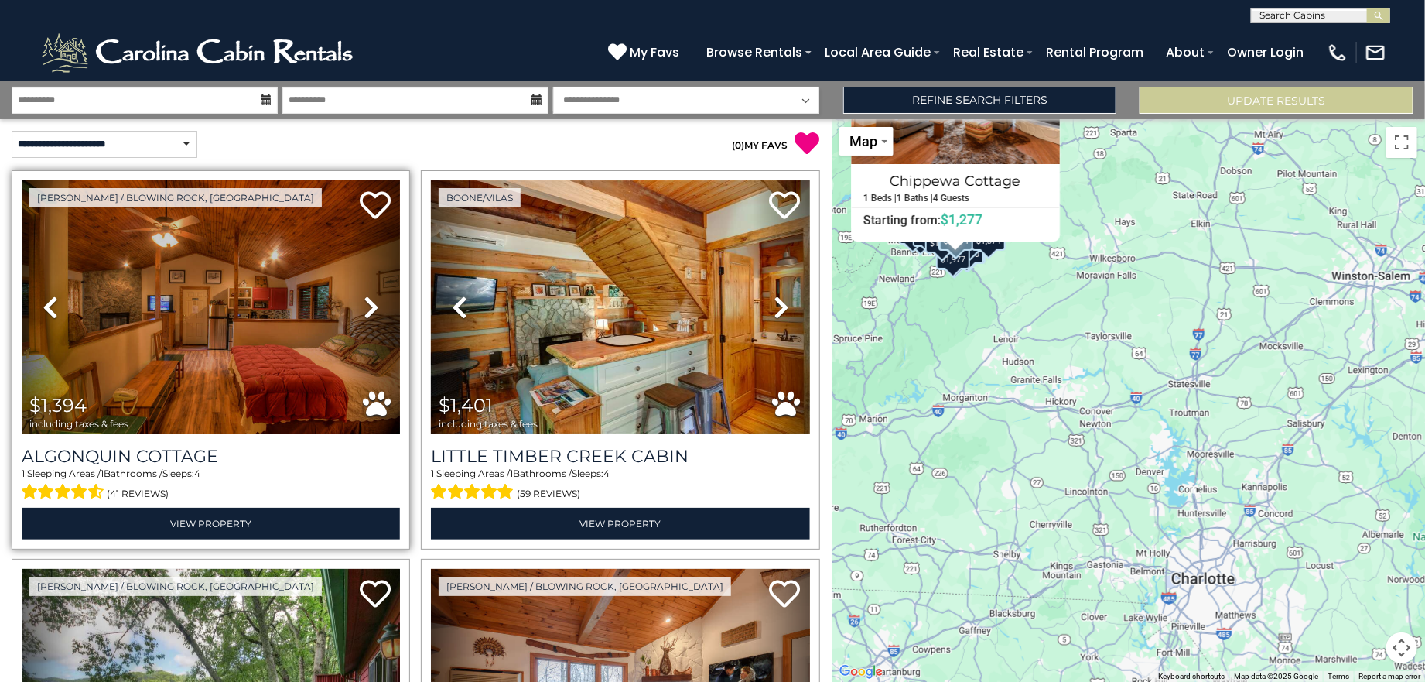
click at [367, 303] on icon at bounding box center [371, 307] width 15 height 25
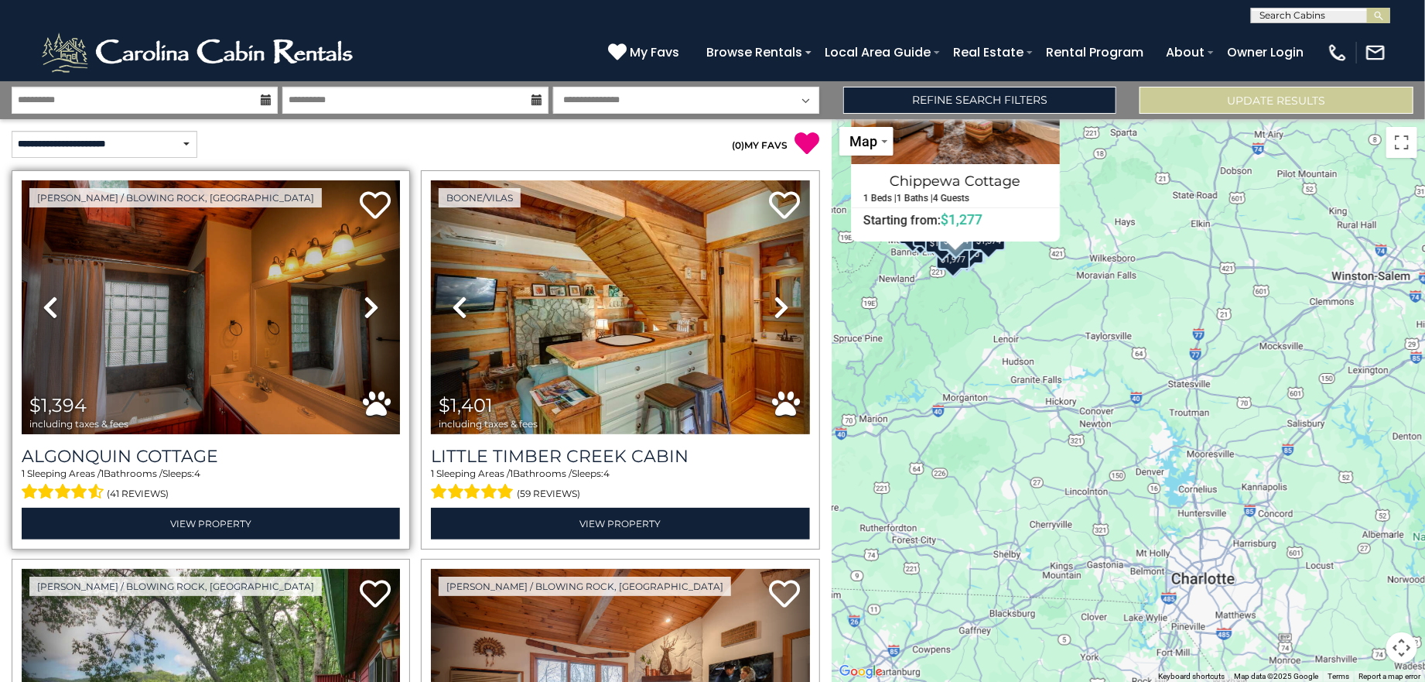
click at [367, 303] on icon at bounding box center [371, 307] width 15 height 25
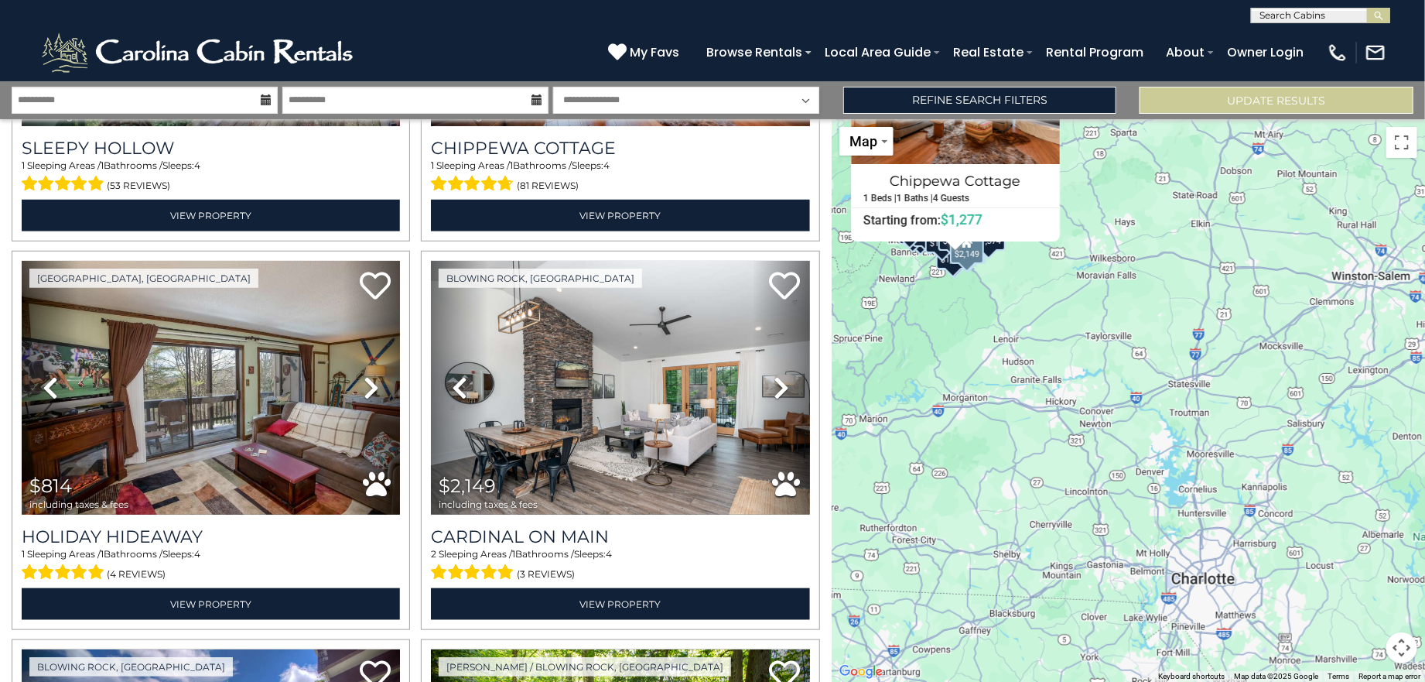
scroll to position [774, 0]
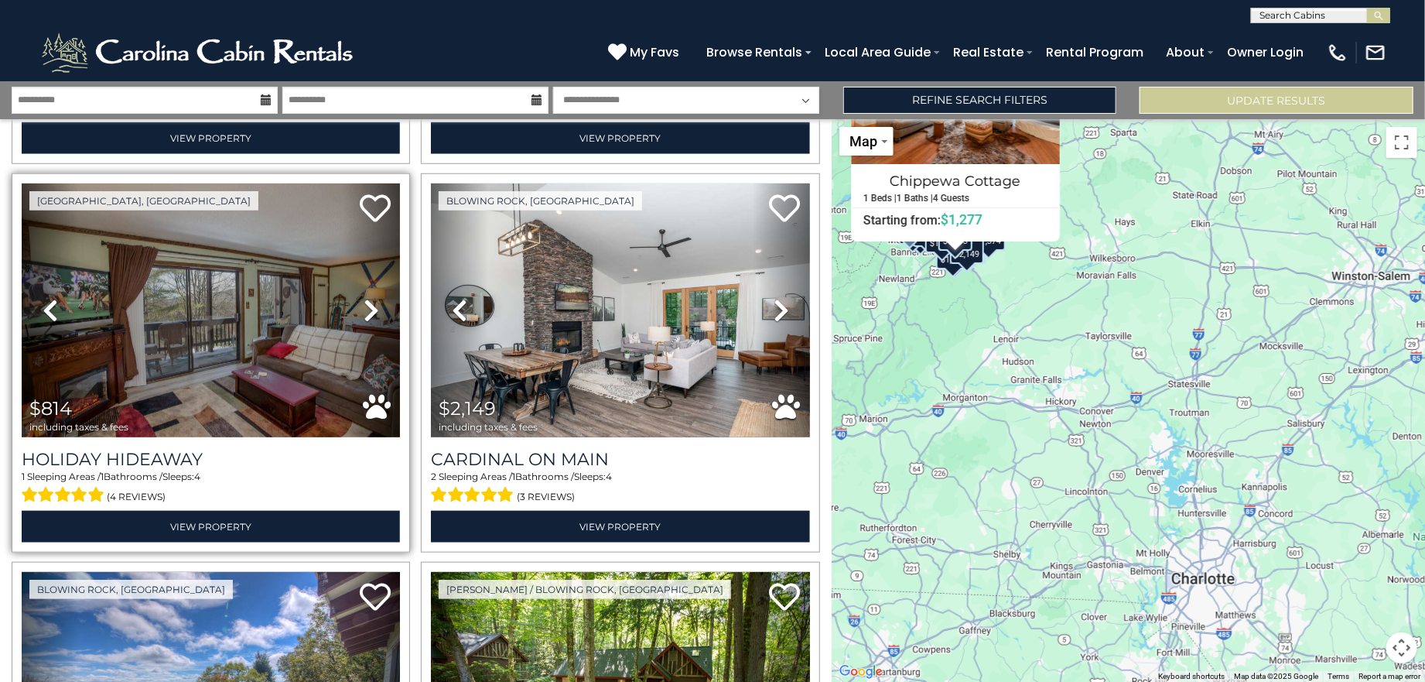
click at [368, 298] on icon at bounding box center [371, 310] width 15 height 25
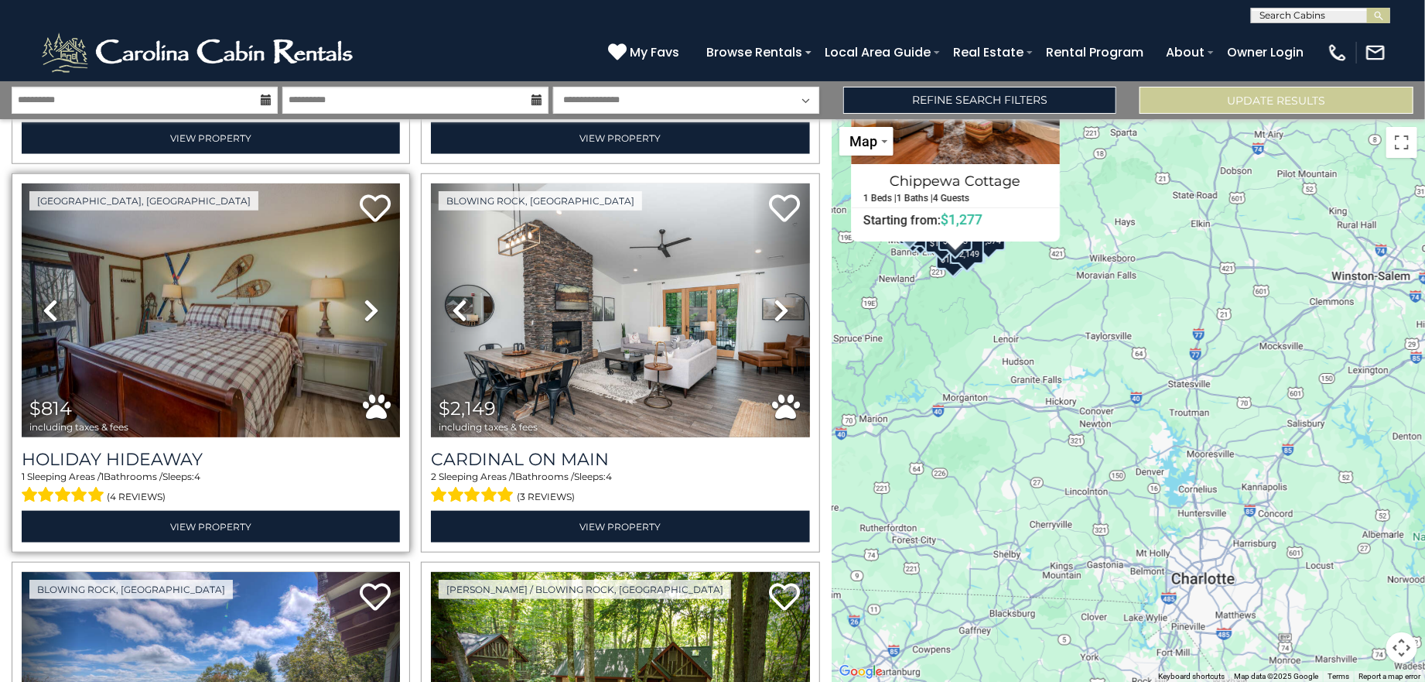
click at [368, 298] on icon at bounding box center [371, 310] width 15 height 25
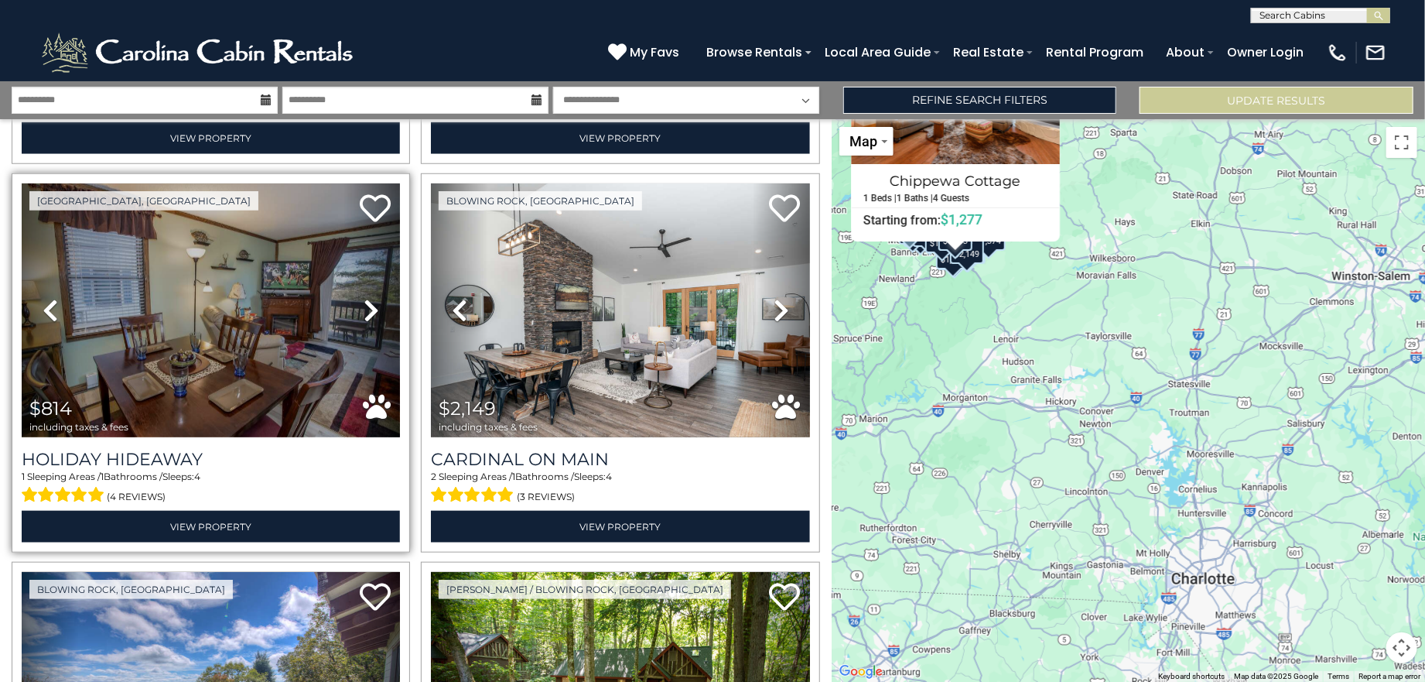
click at [367, 299] on icon at bounding box center [371, 310] width 15 height 25
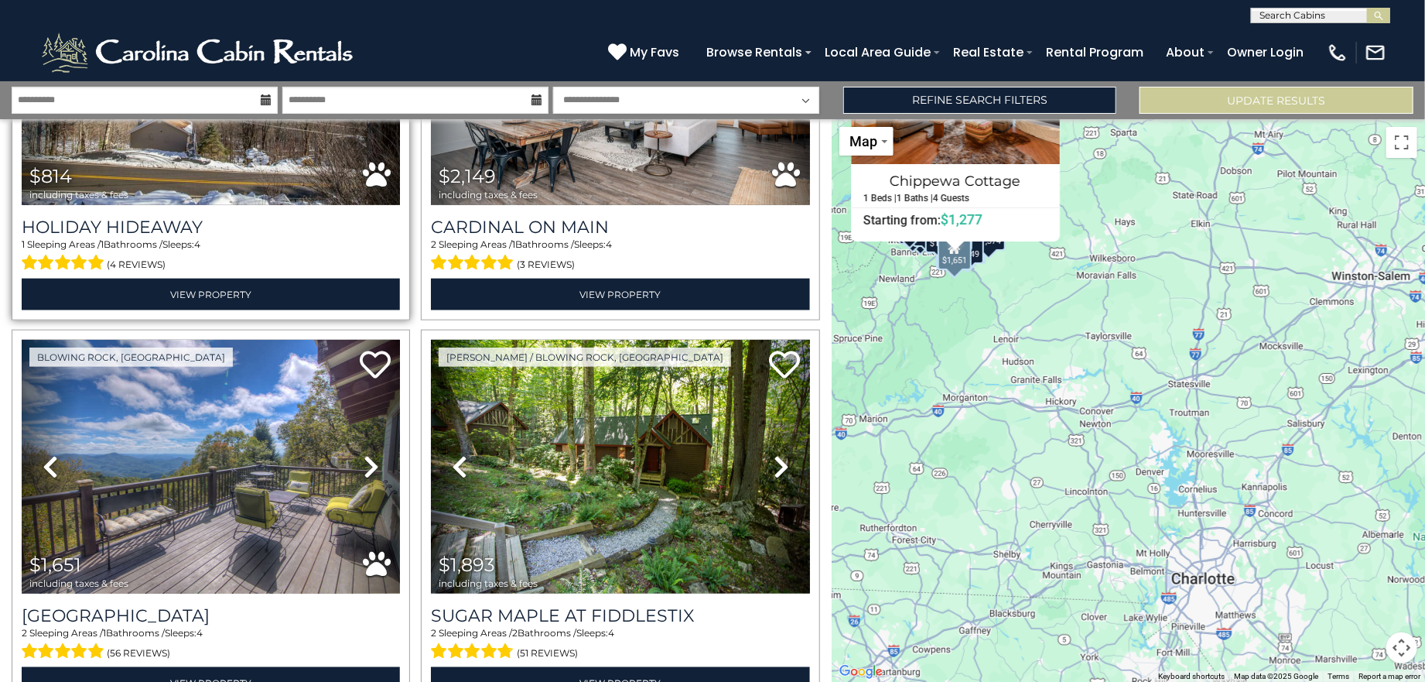
scroll to position [1083, 0]
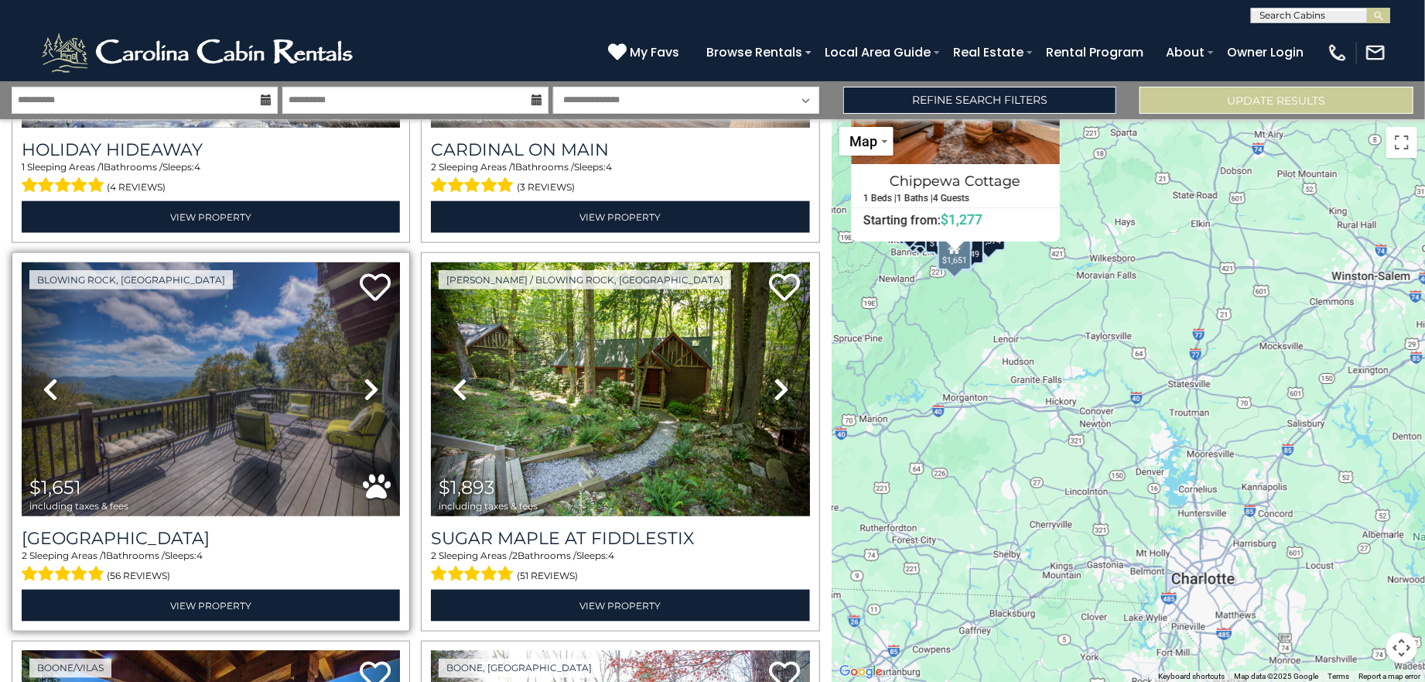
click at [368, 377] on icon at bounding box center [371, 389] width 15 height 25
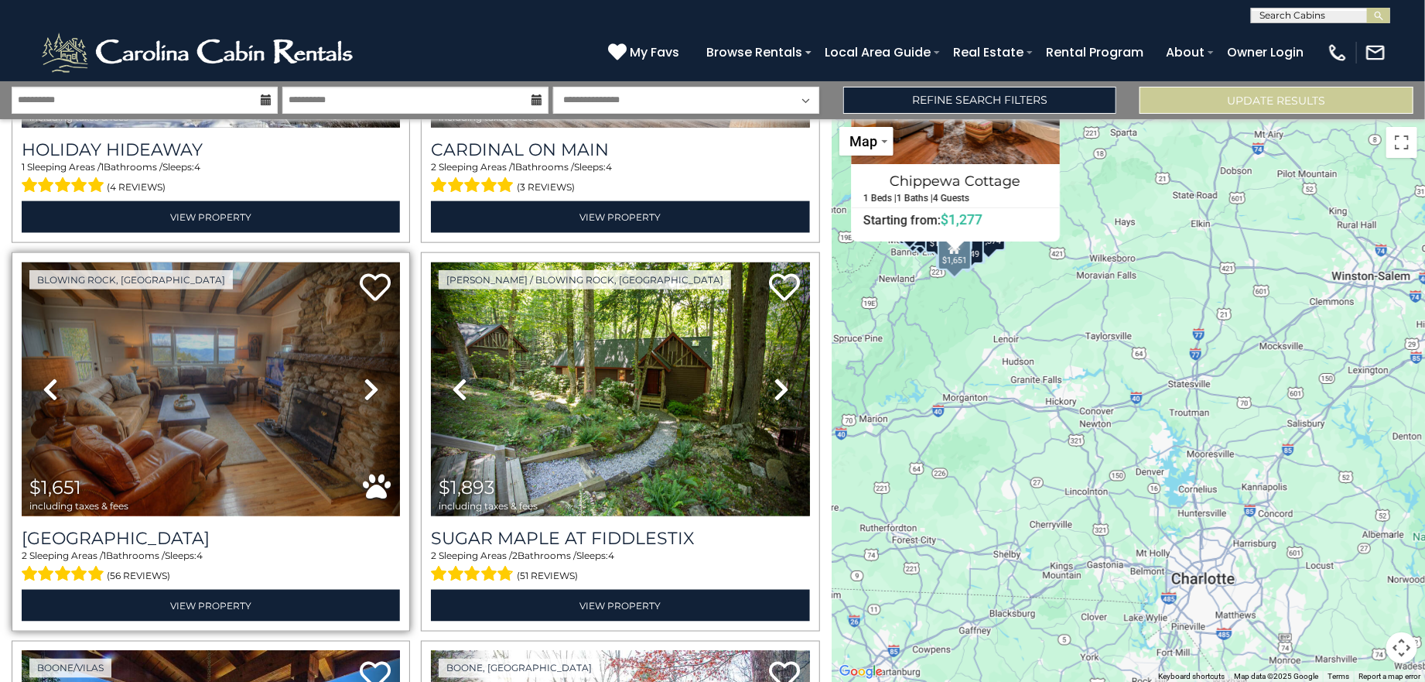
click at [368, 377] on icon at bounding box center [371, 389] width 15 height 25
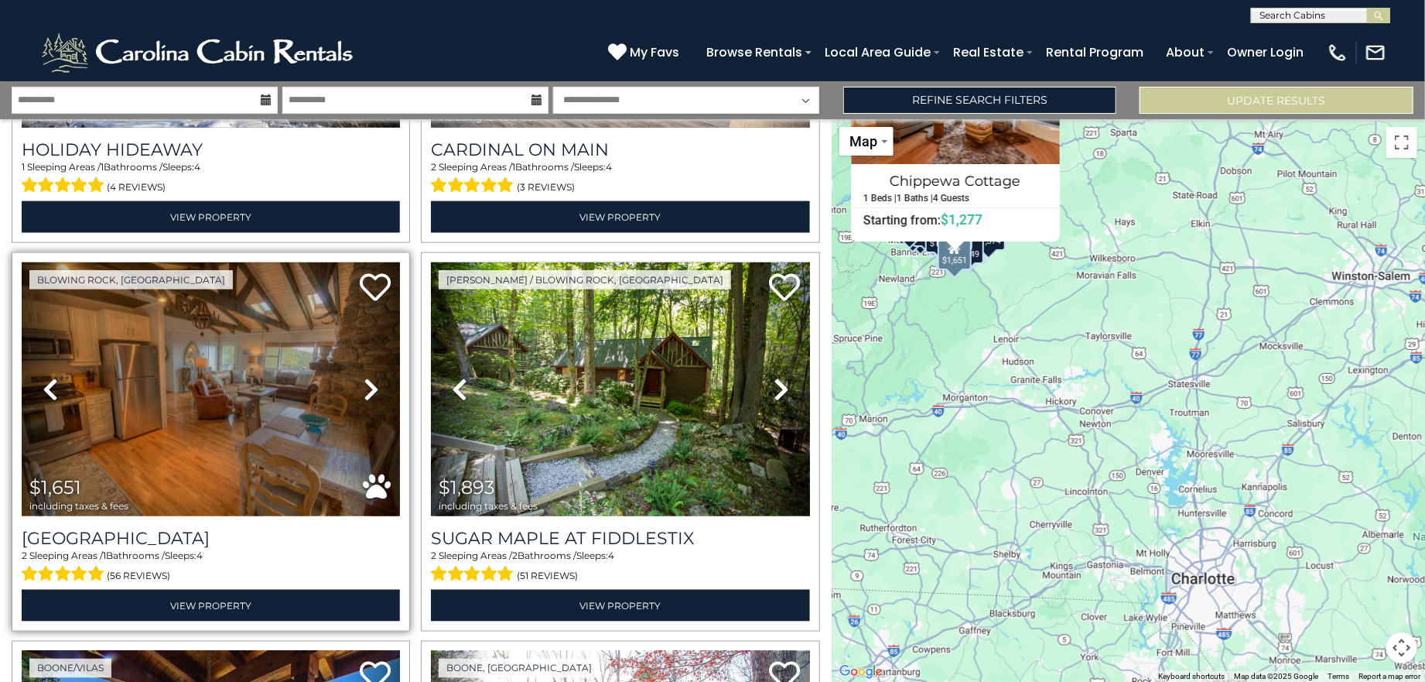
click at [368, 377] on icon at bounding box center [371, 389] width 15 height 25
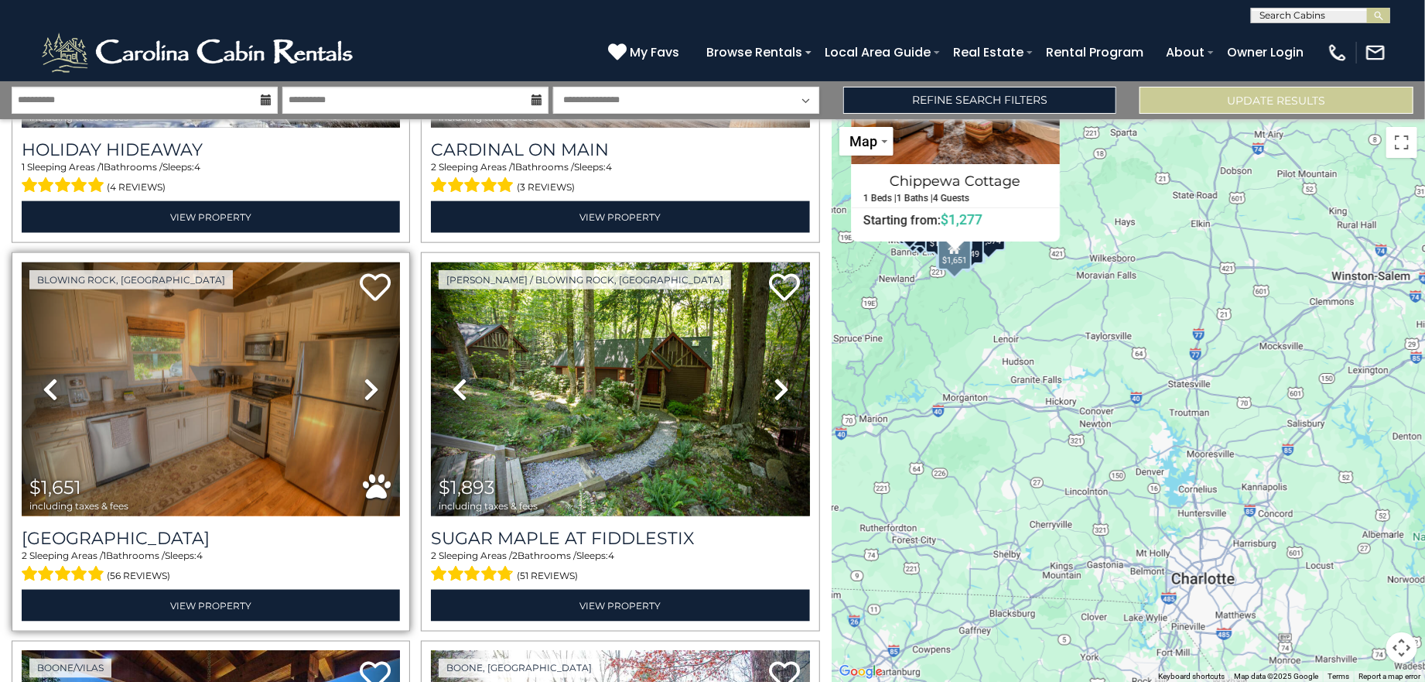
click at [368, 377] on icon at bounding box center [371, 389] width 15 height 25
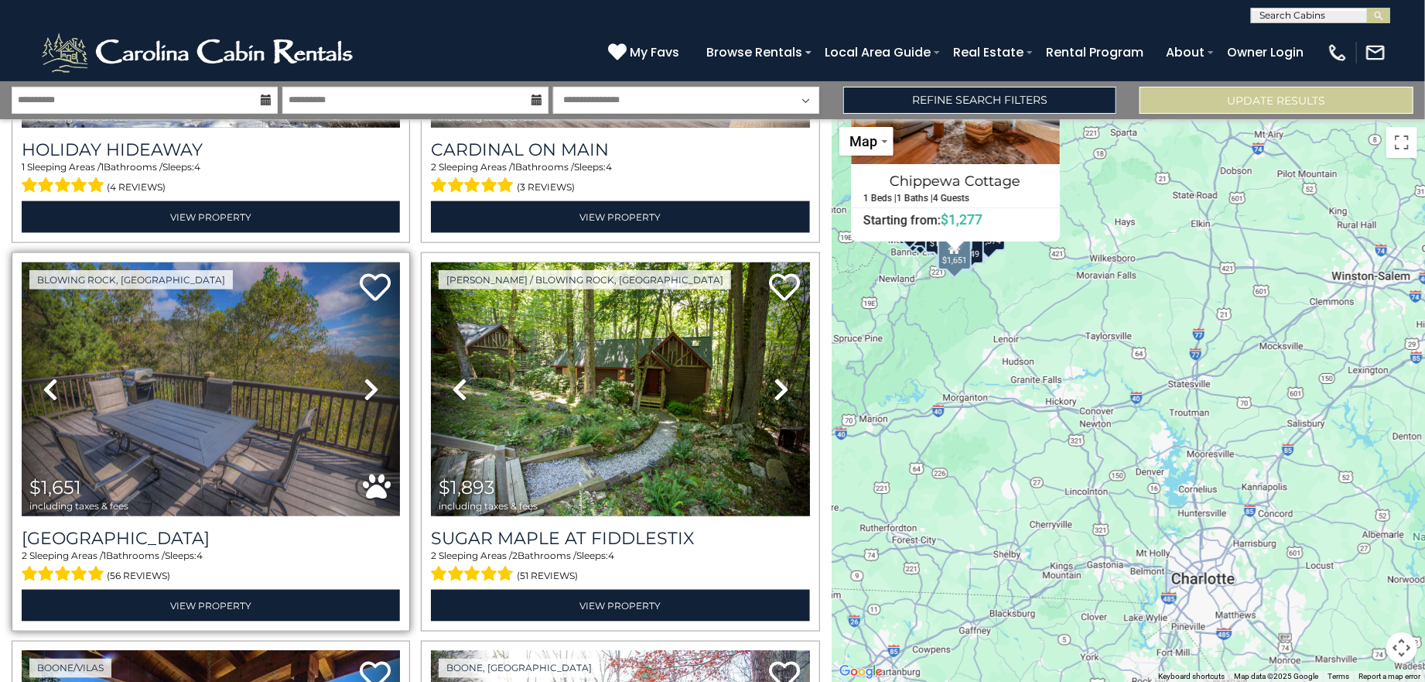
click at [368, 377] on icon at bounding box center [371, 389] width 15 height 25
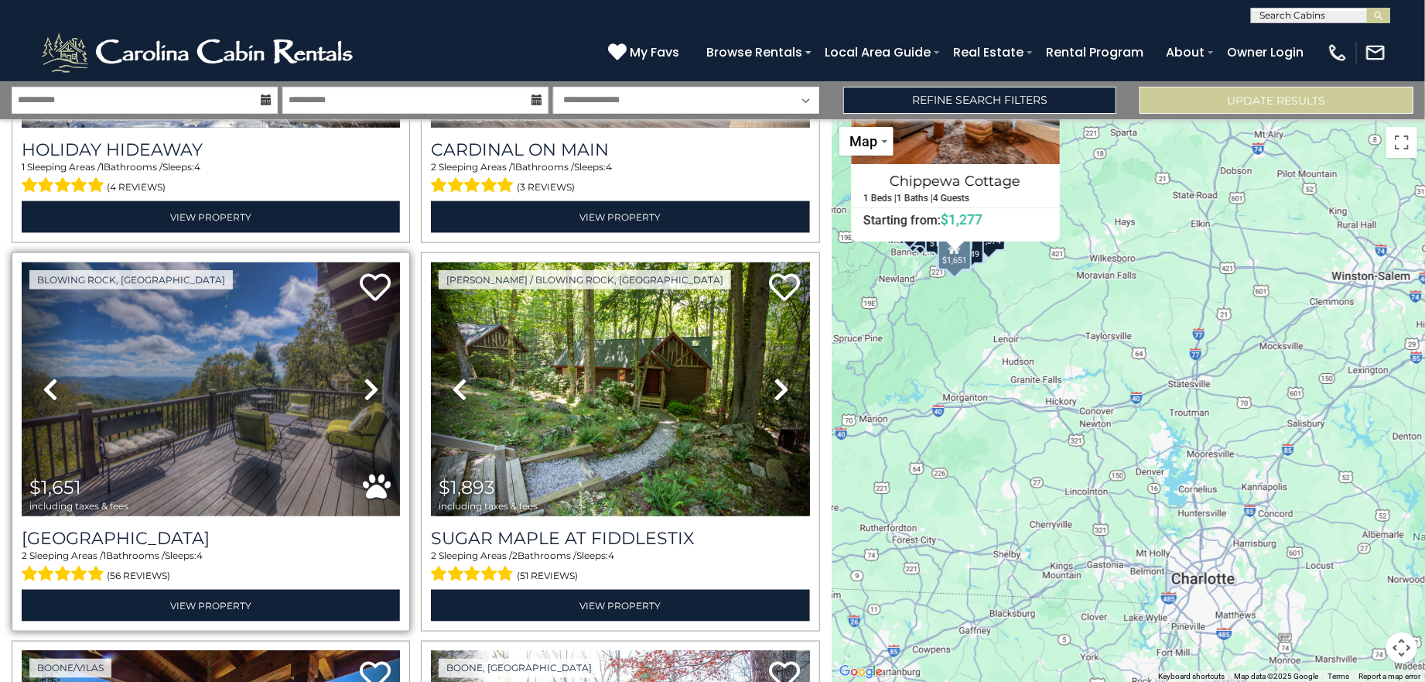
click at [365, 377] on icon at bounding box center [371, 389] width 15 height 25
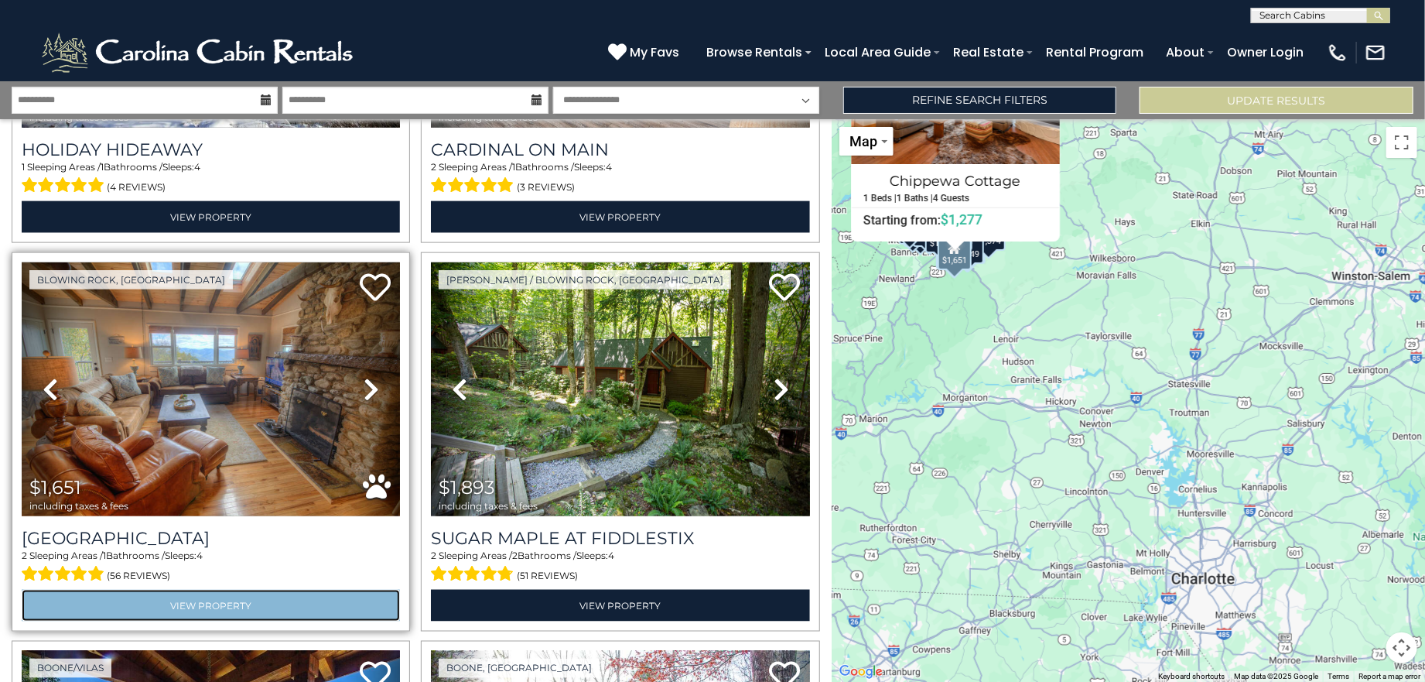
click at [241, 592] on link "View Property" at bounding box center [211, 606] width 378 height 32
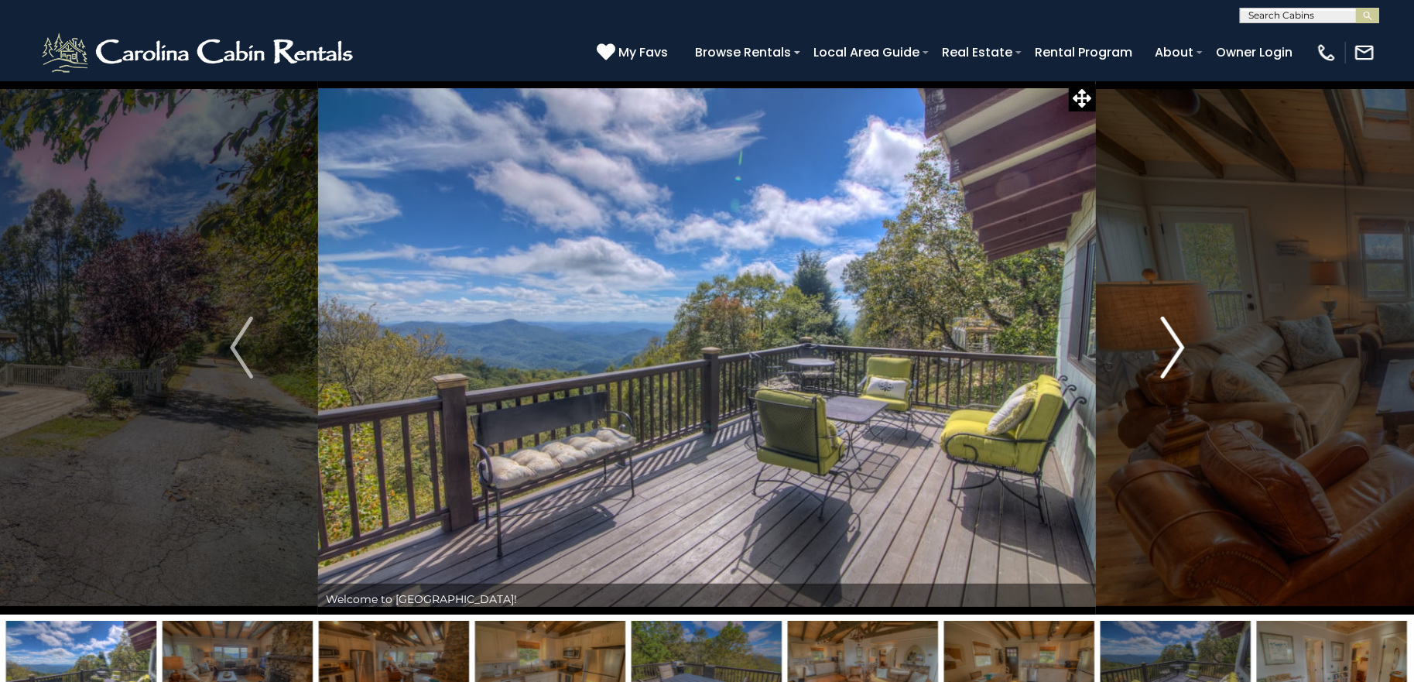
click at [1174, 343] on img "Next" at bounding box center [1172, 347] width 23 height 62
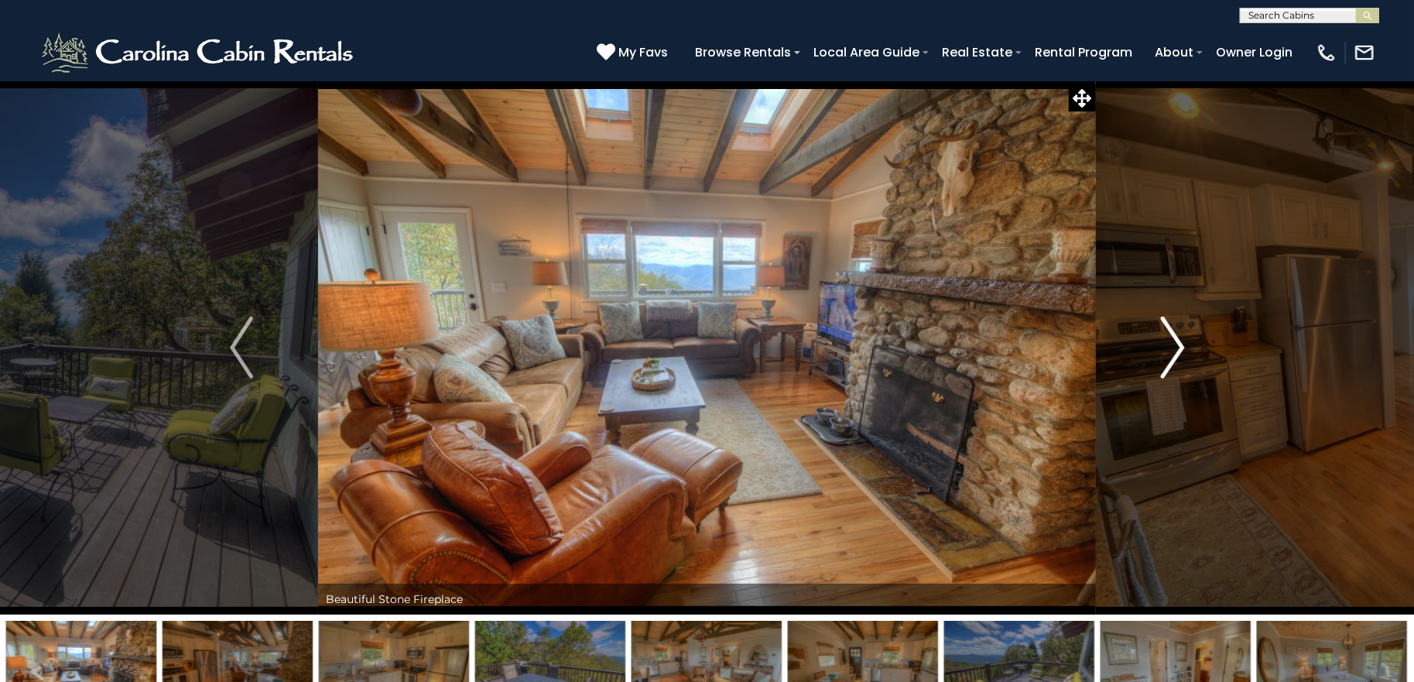
click at [1174, 343] on img "Next" at bounding box center [1172, 347] width 23 height 62
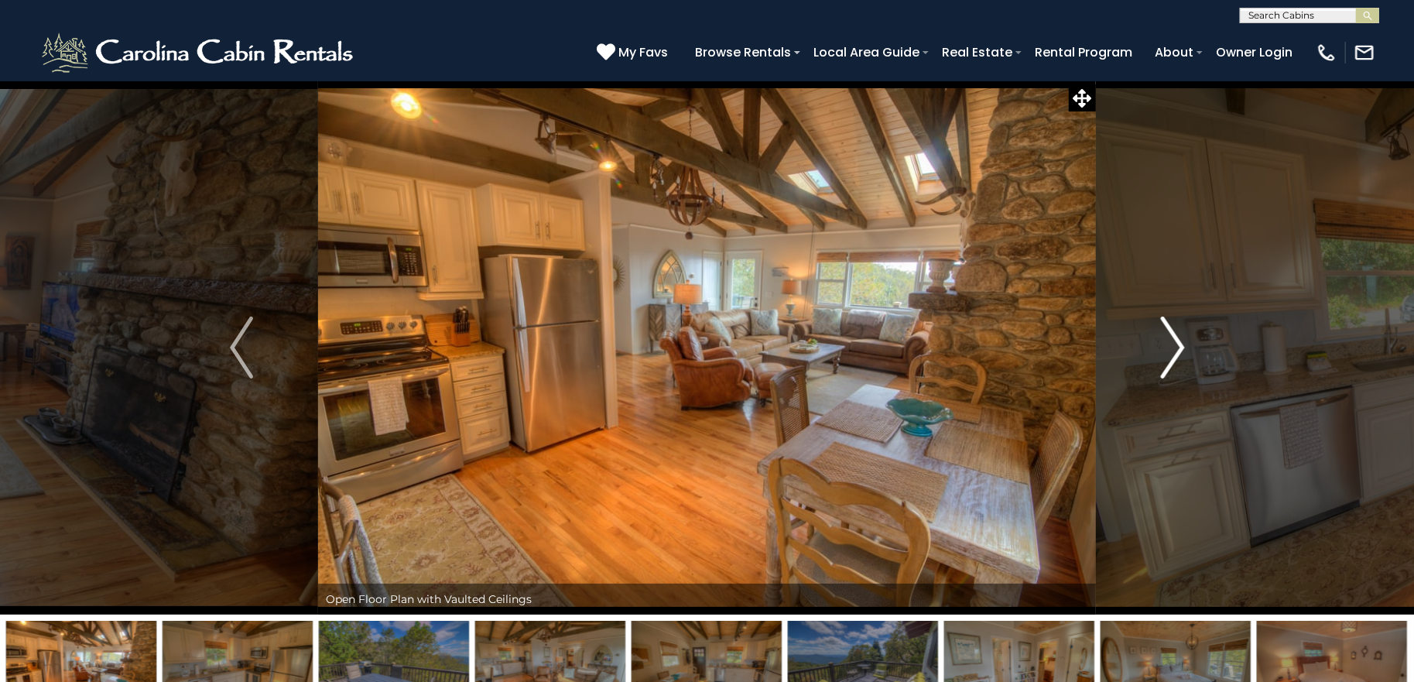
click at [1174, 343] on img "Next" at bounding box center [1172, 347] width 23 height 62
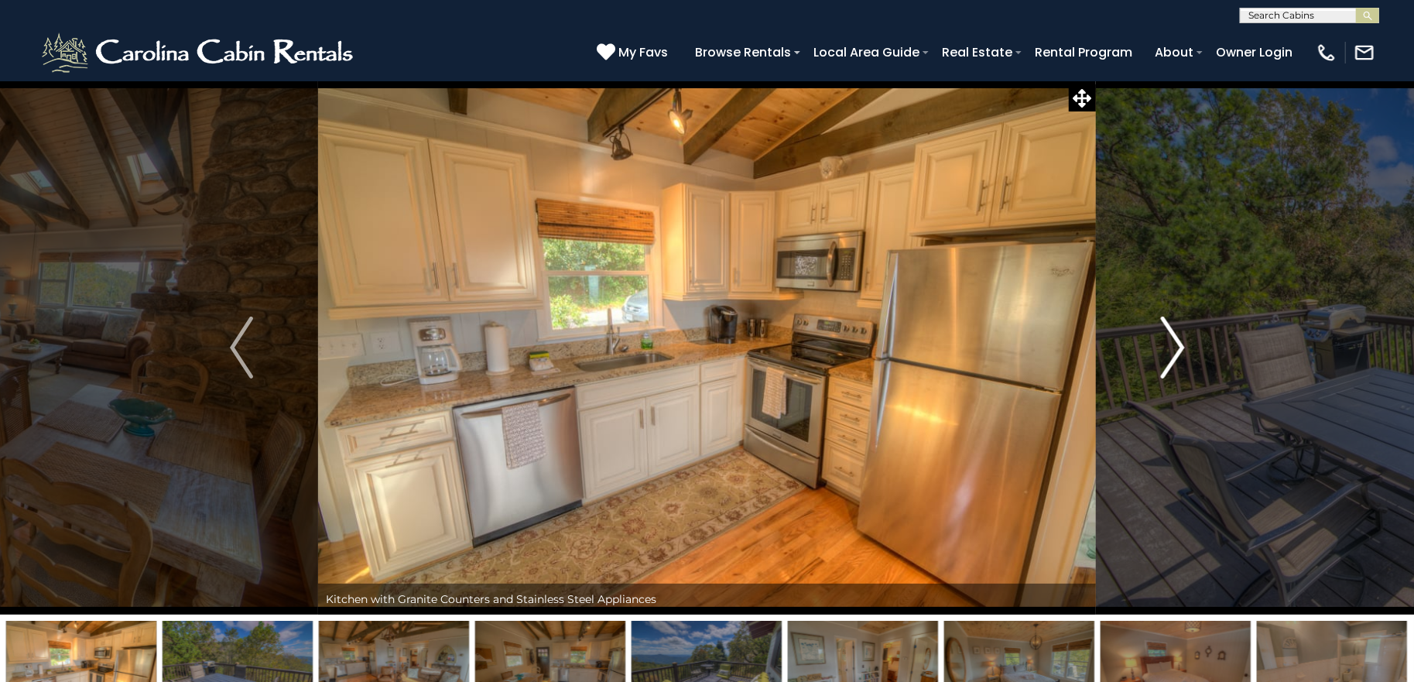
click at [1174, 343] on img "Next" at bounding box center [1172, 347] width 23 height 62
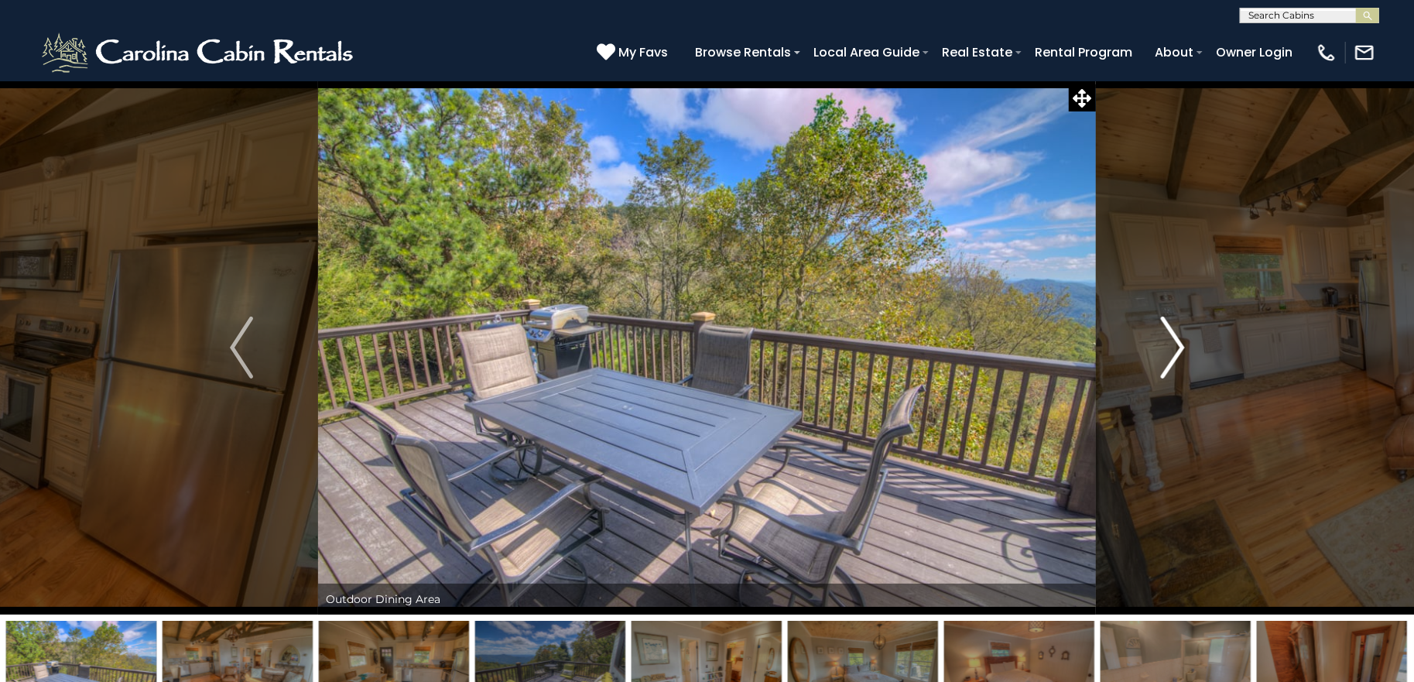
click at [1174, 343] on img "Next" at bounding box center [1172, 347] width 23 height 62
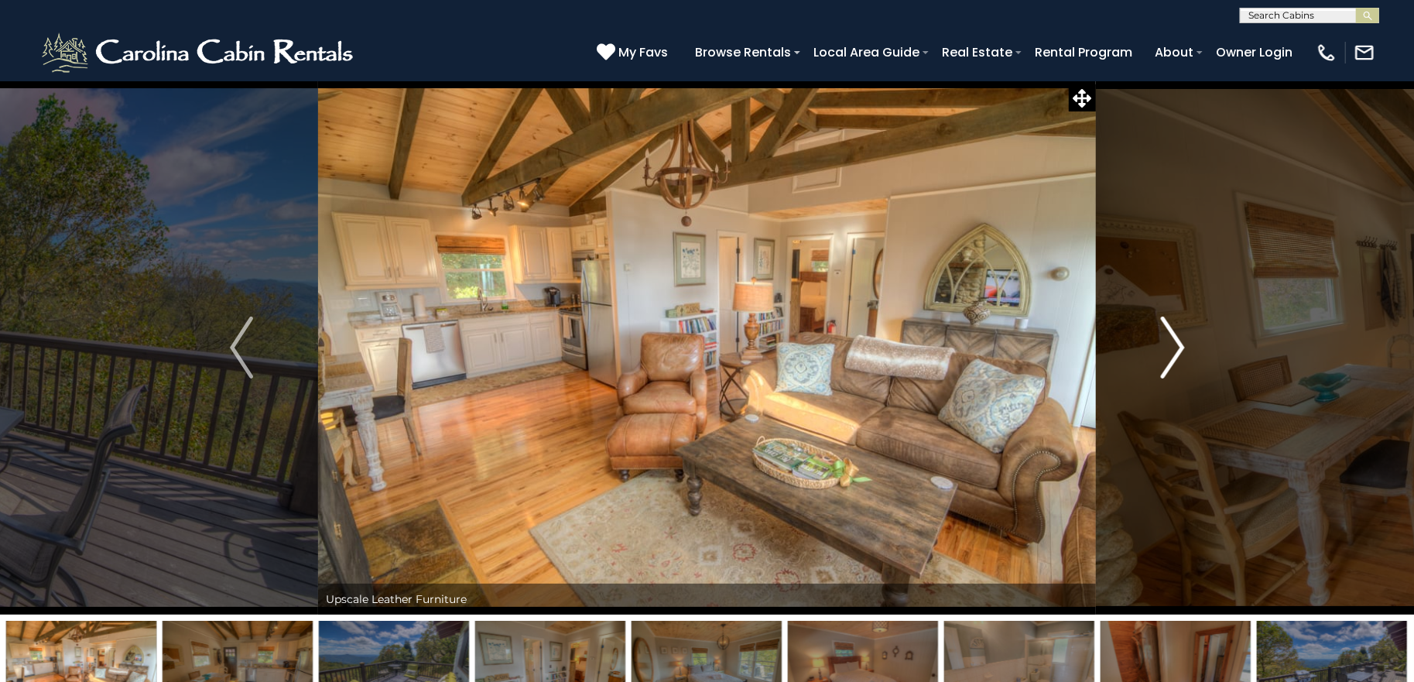
click at [1174, 343] on img "Next" at bounding box center [1172, 347] width 23 height 62
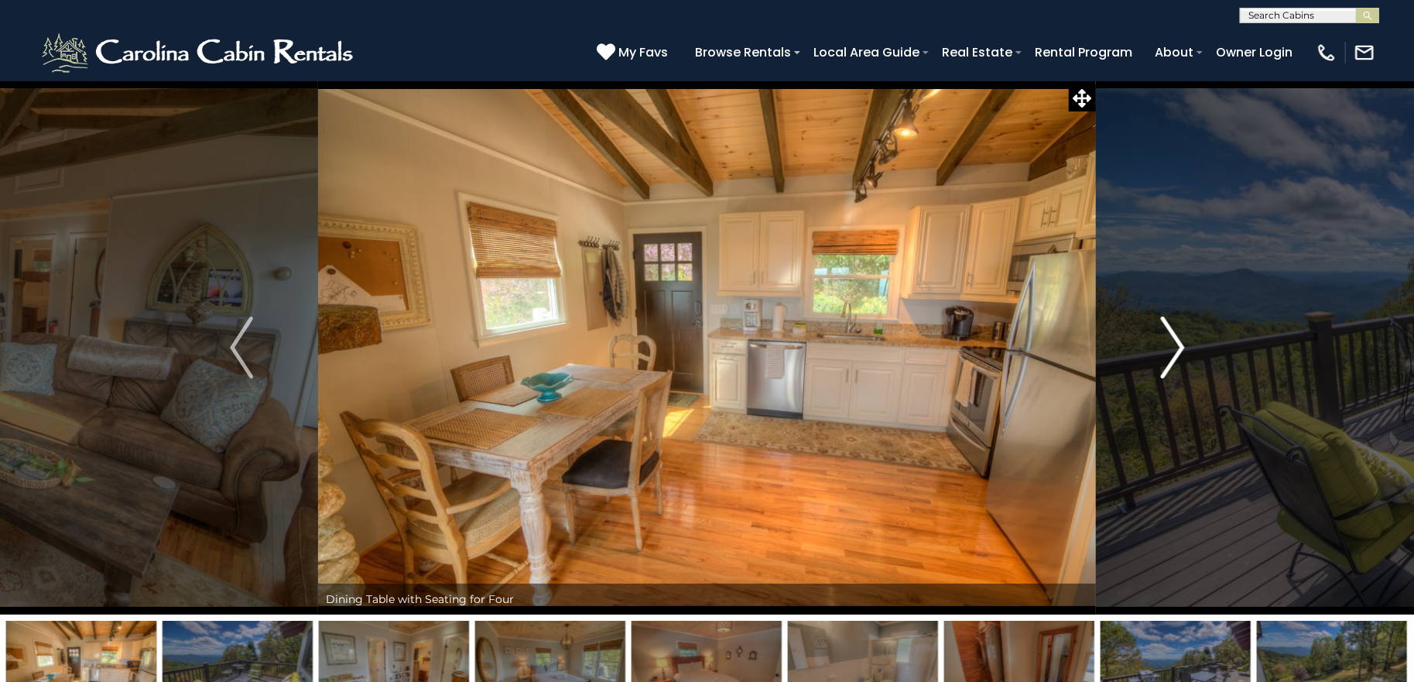
click at [1174, 343] on img "Next" at bounding box center [1172, 347] width 23 height 62
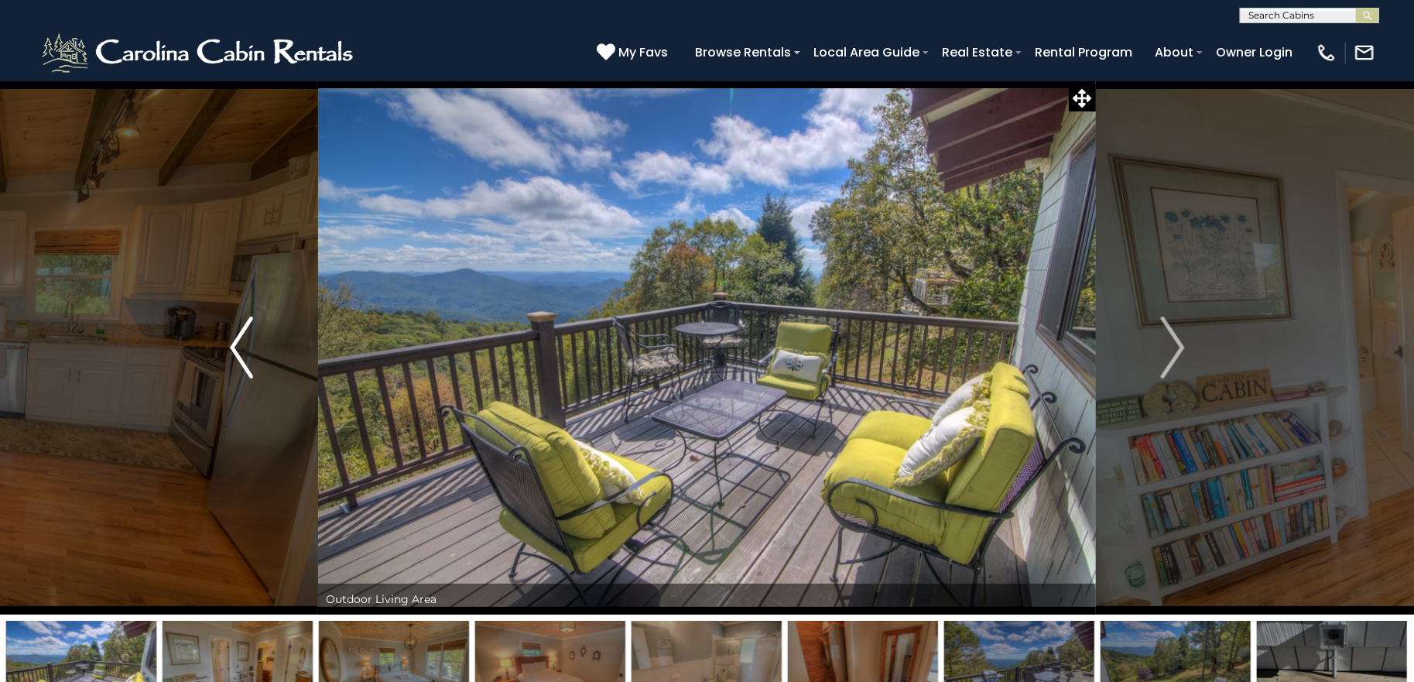
click at [255, 341] on button "Previous" at bounding box center [241, 347] width 154 height 534
